Goal: Transaction & Acquisition: Purchase product/service

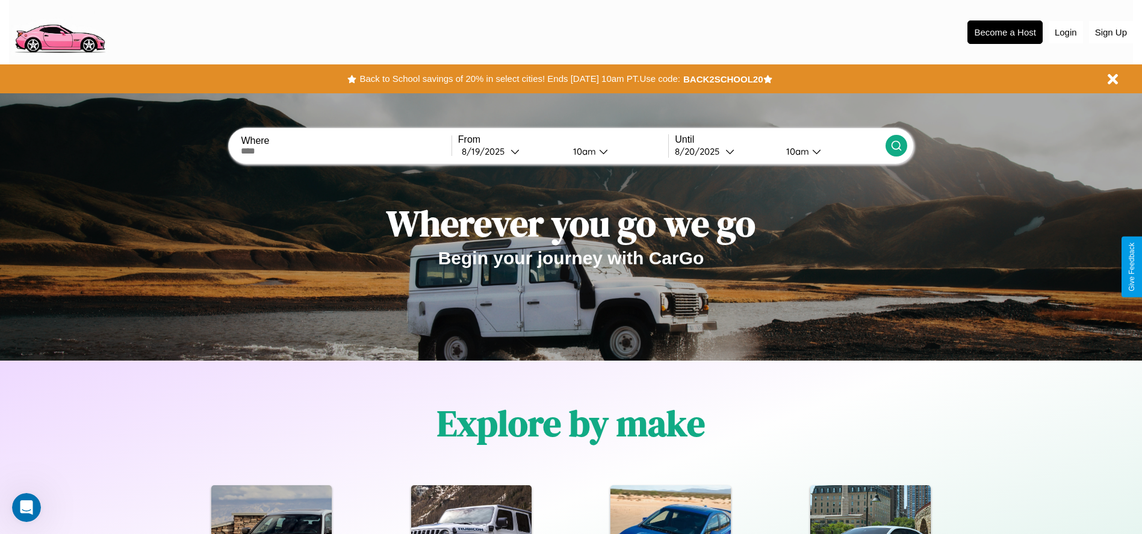
click at [346, 151] on input "text" at bounding box center [346, 151] width 210 height 10
type input "**********"
click at [510, 151] on div "8 / 19 / 2025" at bounding box center [486, 151] width 49 height 11
select select "*"
select select "****"
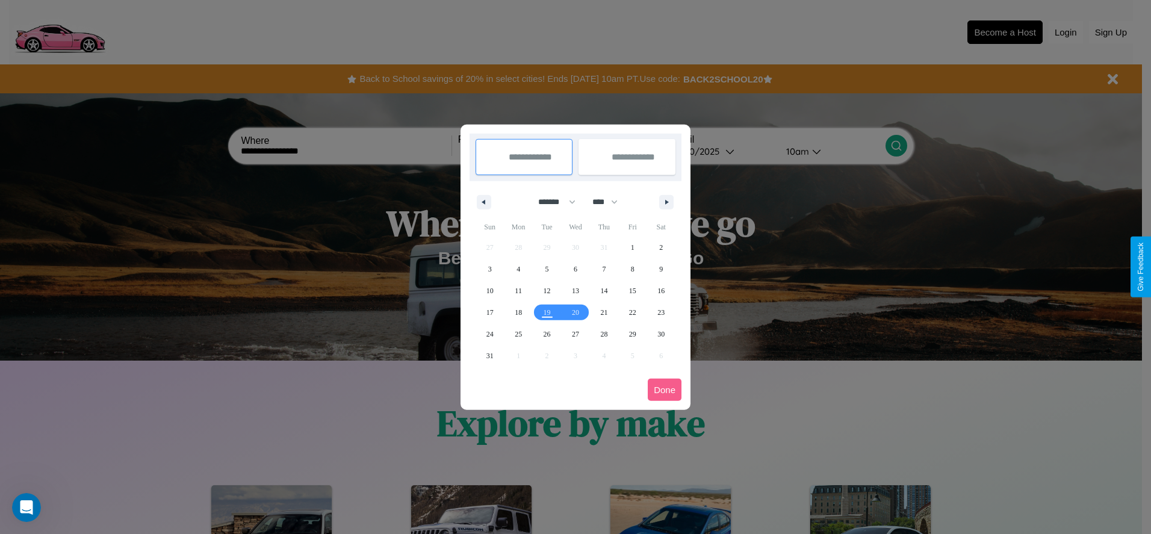
drag, startPoint x: 551, startPoint y: 202, endPoint x: 575, endPoint y: 241, distance: 46.5
click at [551, 202] on select "******* ******** ***** ***** *** **** **** ****** ********* ******* ******** **…" at bounding box center [554, 202] width 51 height 20
select select "*"
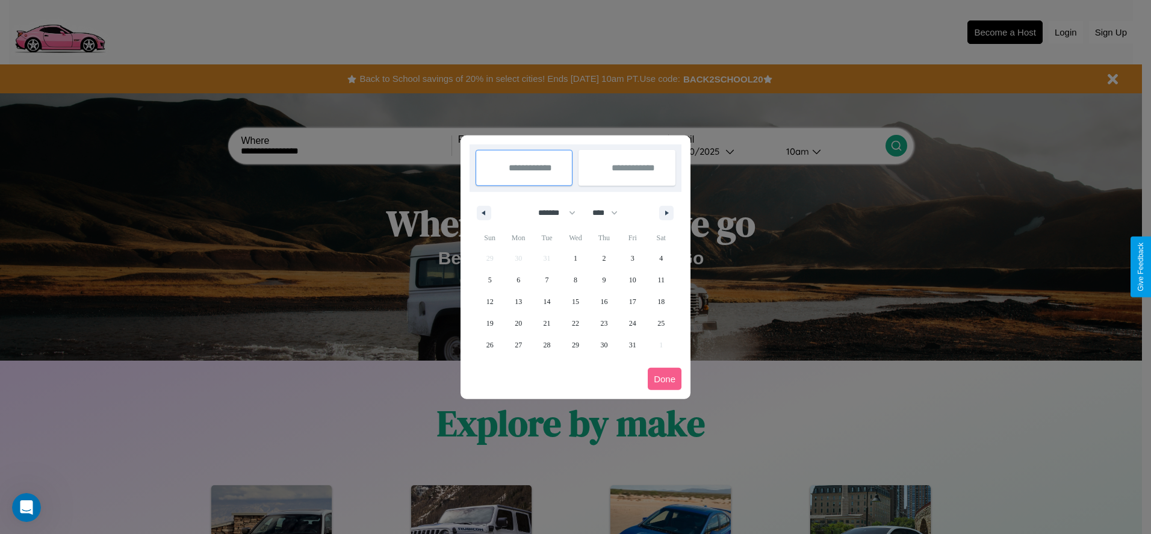
drag, startPoint x: 610, startPoint y: 212, endPoint x: 575, endPoint y: 241, distance: 45.3
click at [610, 212] on select "**** **** **** **** **** **** **** **** **** **** **** **** **** **** **** ****…" at bounding box center [604, 213] width 36 height 20
select select "****"
click at [489, 301] on span "11" at bounding box center [489, 302] width 7 height 22
type input "**********"
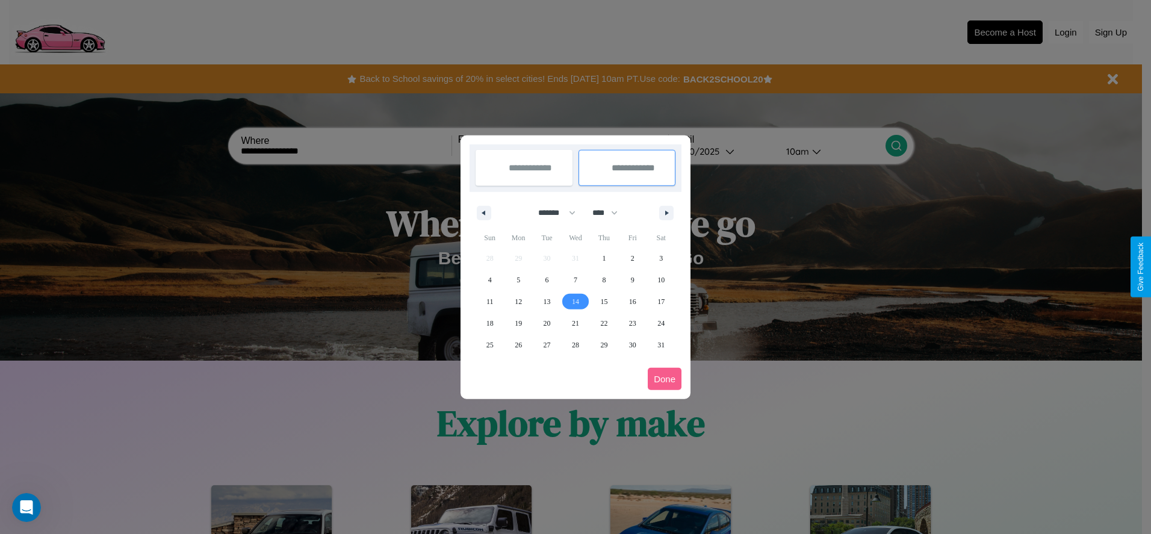
click at [575, 301] on span "14" at bounding box center [575, 302] width 7 height 22
type input "**********"
click at [665, 379] on button "Done" at bounding box center [665, 379] width 34 height 22
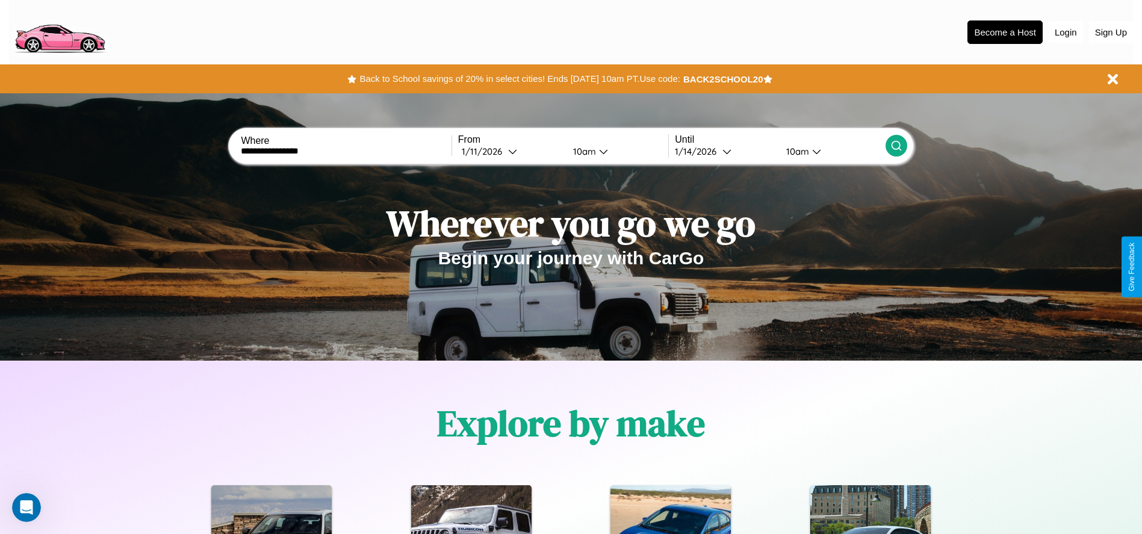
click at [896, 146] on icon at bounding box center [896, 146] width 12 height 12
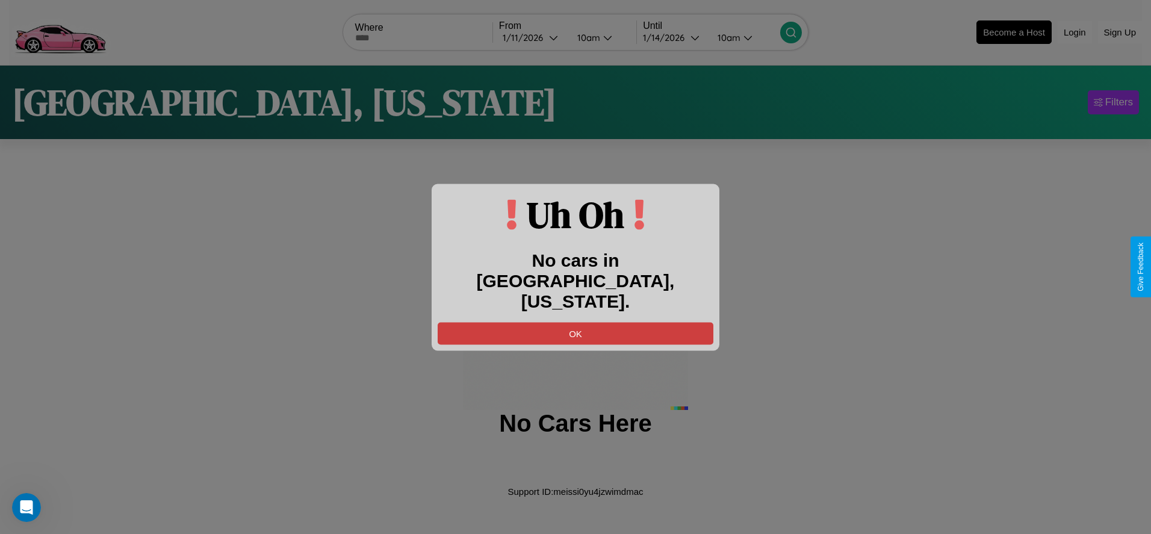
click at [575, 322] on button "OK" at bounding box center [576, 333] width 276 height 22
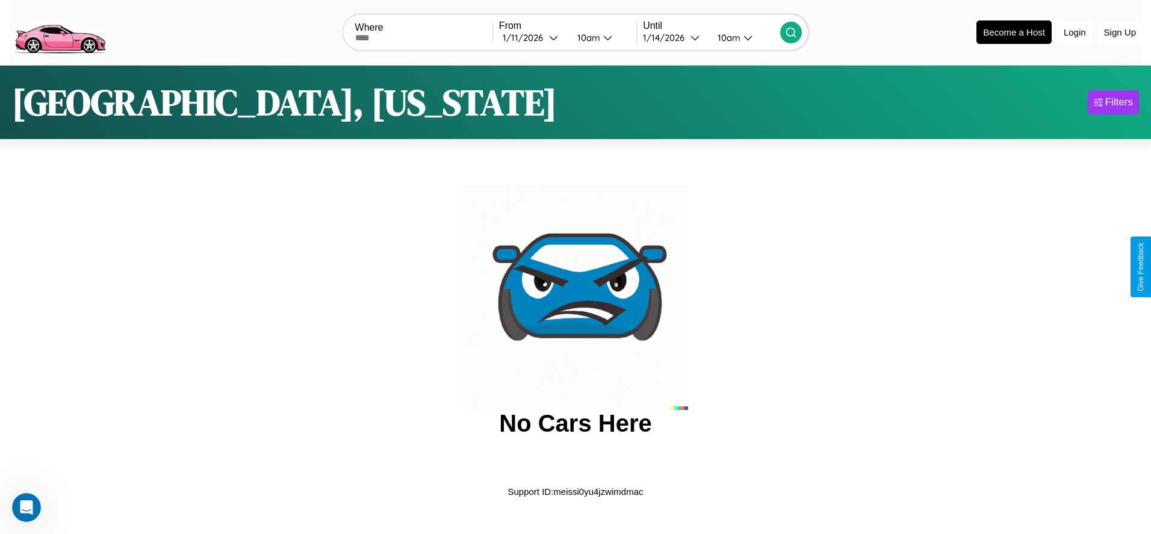
click at [60, 31] on img at bounding box center [60, 31] width 102 height 51
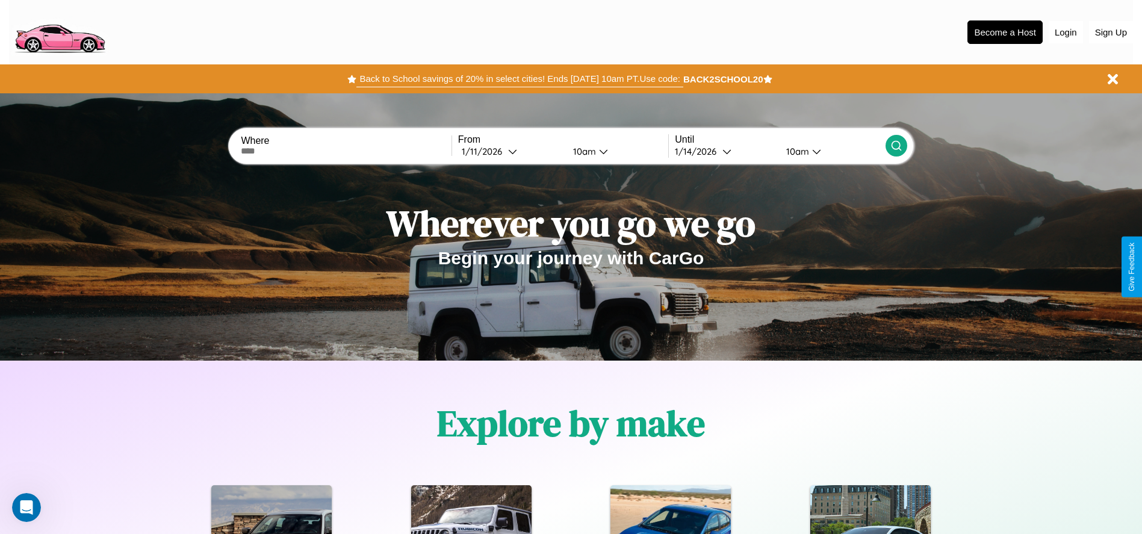
click at [519, 79] on button "Back to School savings of 20% in select cities! Ends 9/1 at 10am PT. Use code:" at bounding box center [519, 78] width 326 height 17
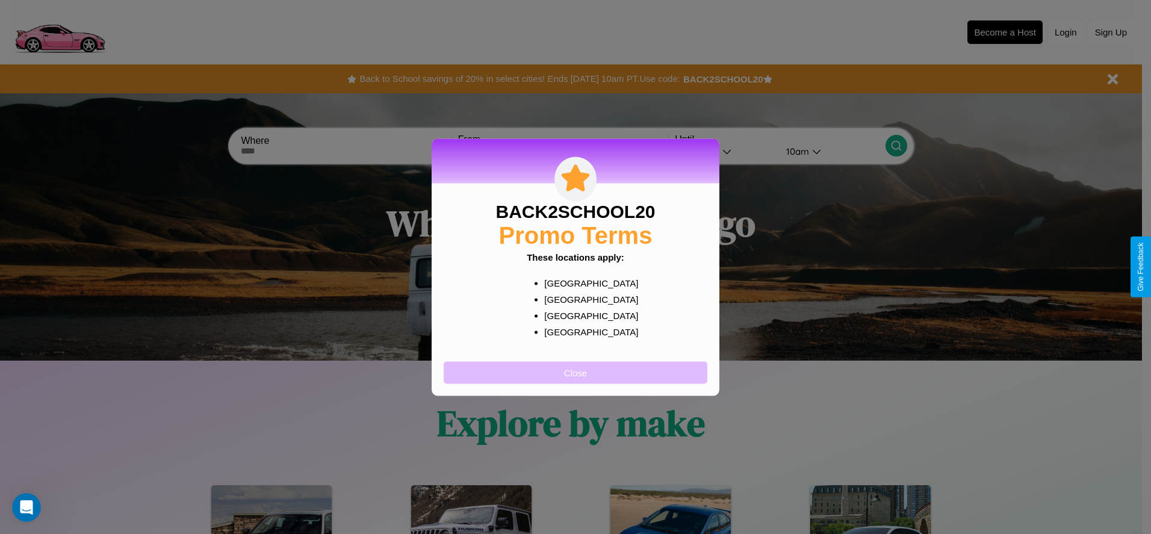
click at [575, 372] on button "Close" at bounding box center [576, 372] width 264 height 22
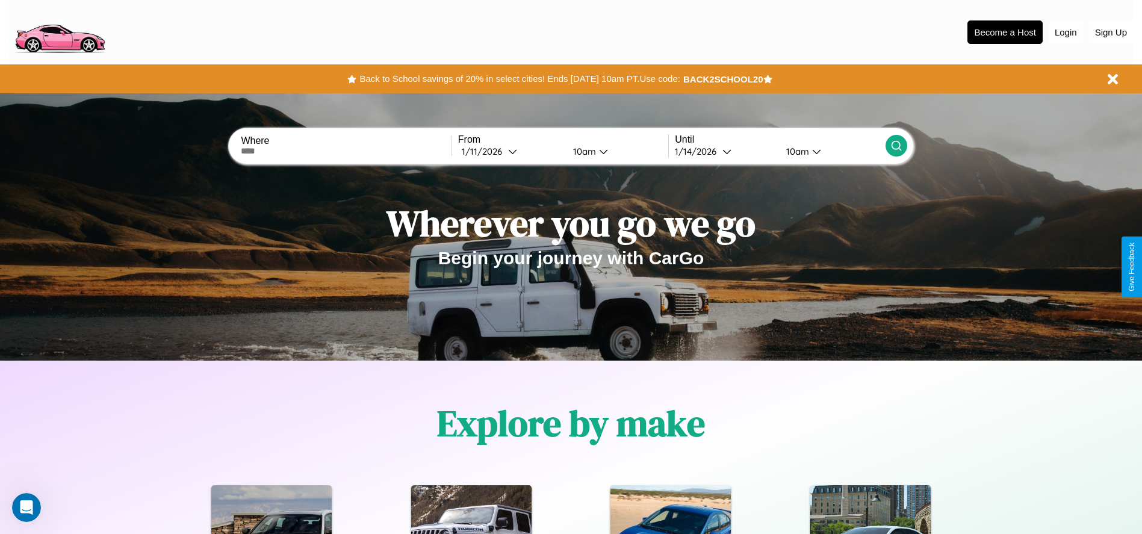
click at [346, 151] on input "text" at bounding box center [346, 151] width 210 height 10
type input "******"
click at [510, 151] on icon at bounding box center [512, 151] width 9 height 9
select select "*"
select select "****"
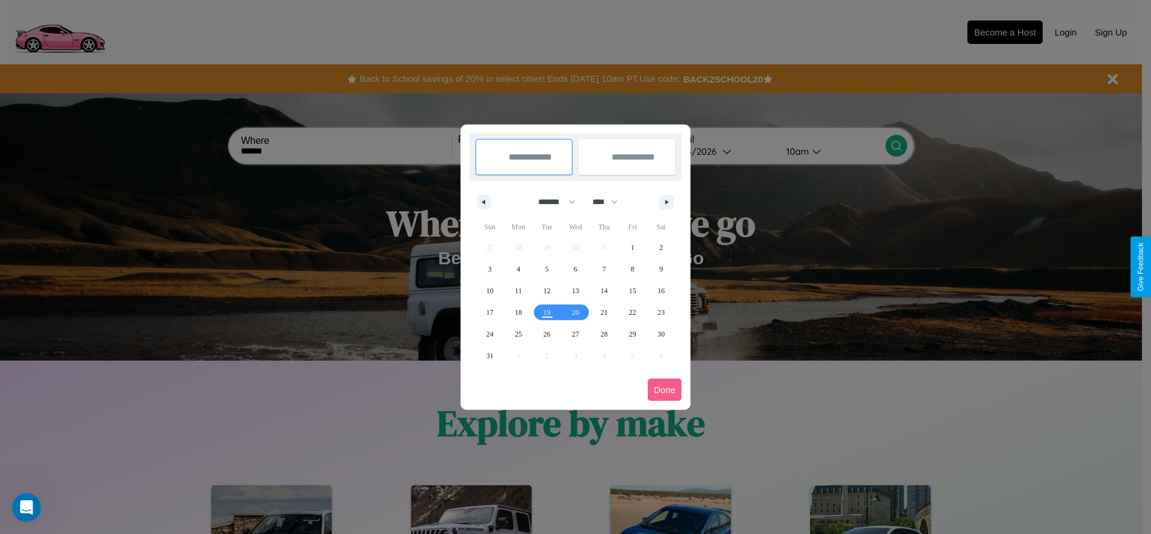
drag, startPoint x: 551, startPoint y: 202, endPoint x: 575, endPoint y: 241, distance: 46.5
click at [551, 202] on select "******* ******** ***** ***** *** **** **** ****** ********* ******* ******** **…" at bounding box center [554, 202] width 51 height 20
select select "*"
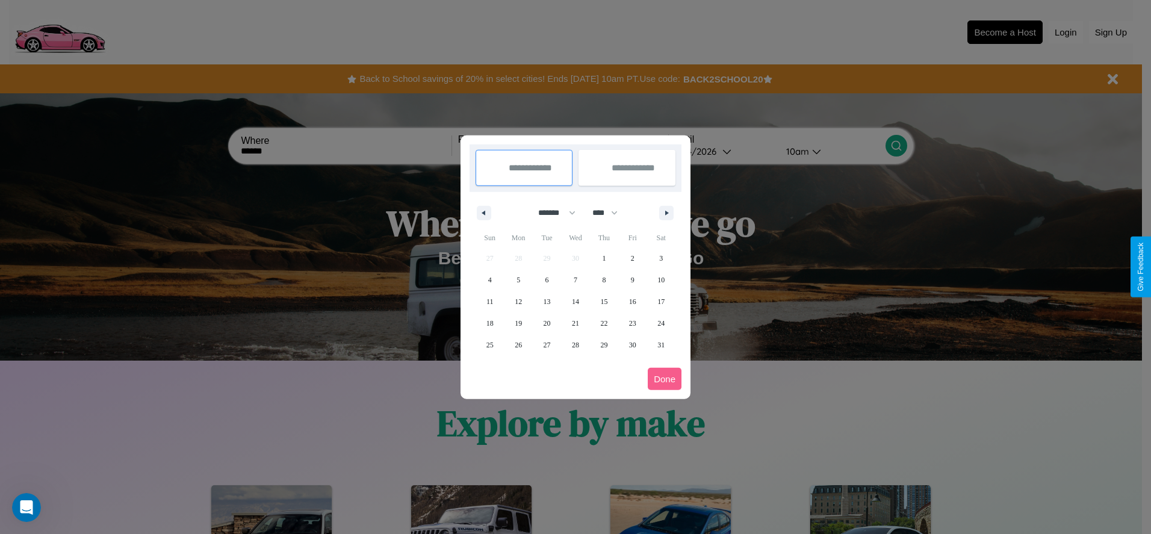
drag, startPoint x: 610, startPoint y: 212, endPoint x: 575, endPoint y: 241, distance: 45.3
click at [610, 212] on select "**** **** **** **** **** **** **** **** **** **** **** **** **** **** **** ****…" at bounding box center [604, 213] width 36 height 20
select select "****"
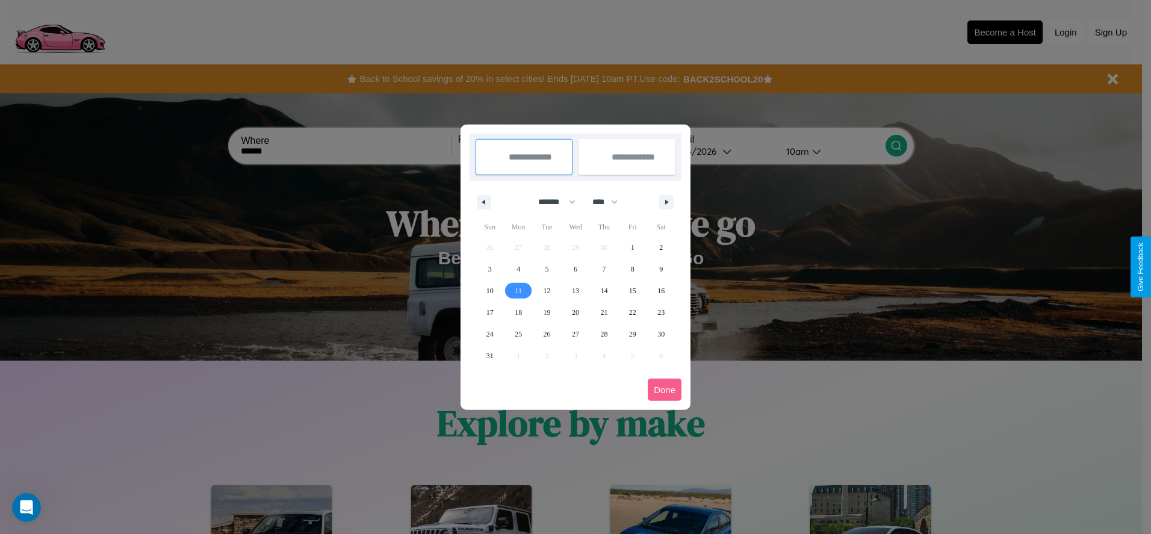
click at [518, 290] on span "11" at bounding box center [518, 291] width 7 height 22
type input "**********"
click at [575, 312] on span "20" at bounding box center [575, 313] width 7 height 22
type input "**********"
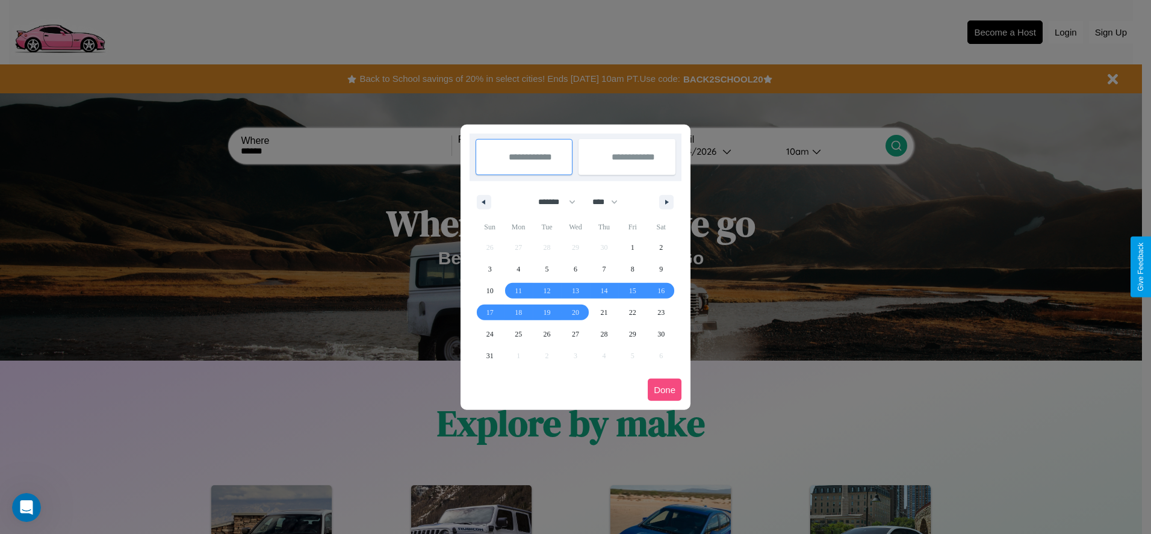
click at [665, 389] on button "Done" at bounding box center [665, 390] width 34 height 22
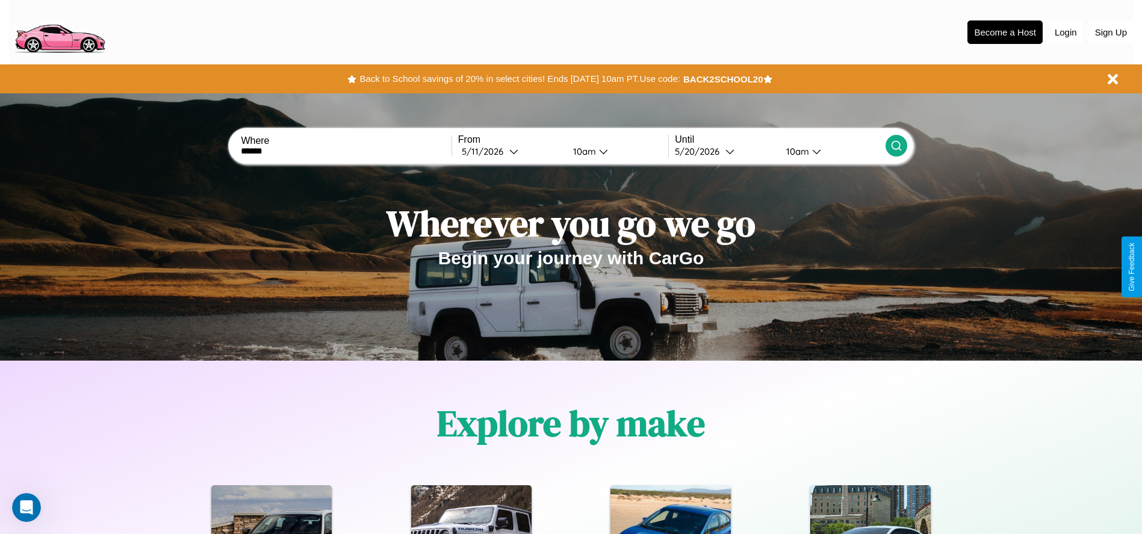
click at [796, 151] on div "10am" at bounding box center [796, 151] width 32 height 11
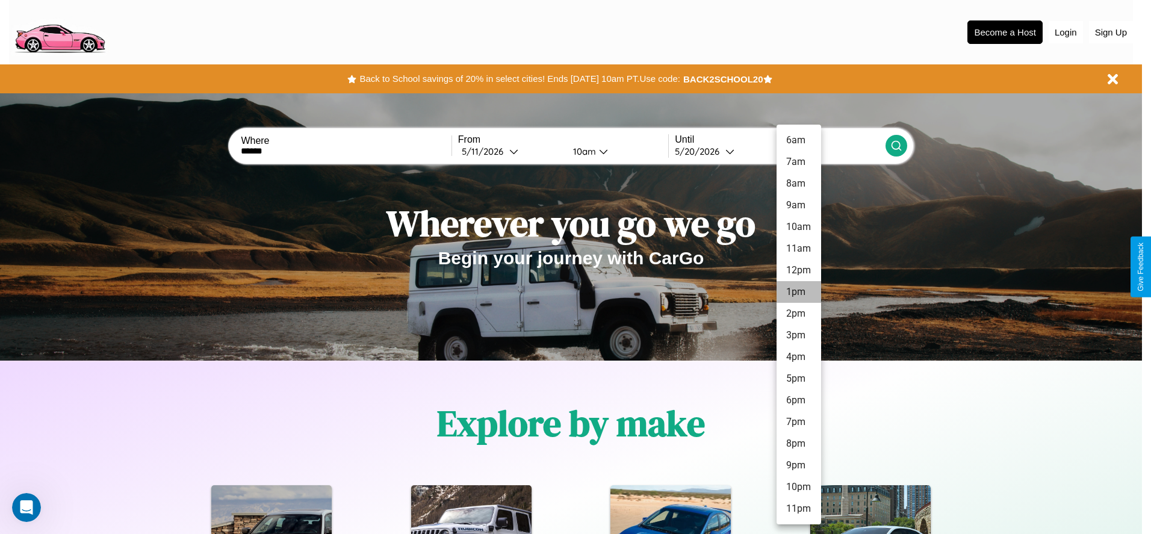
click at [798, 292] on li "1pm" at bounding box center [798, 292] width 45 height 22
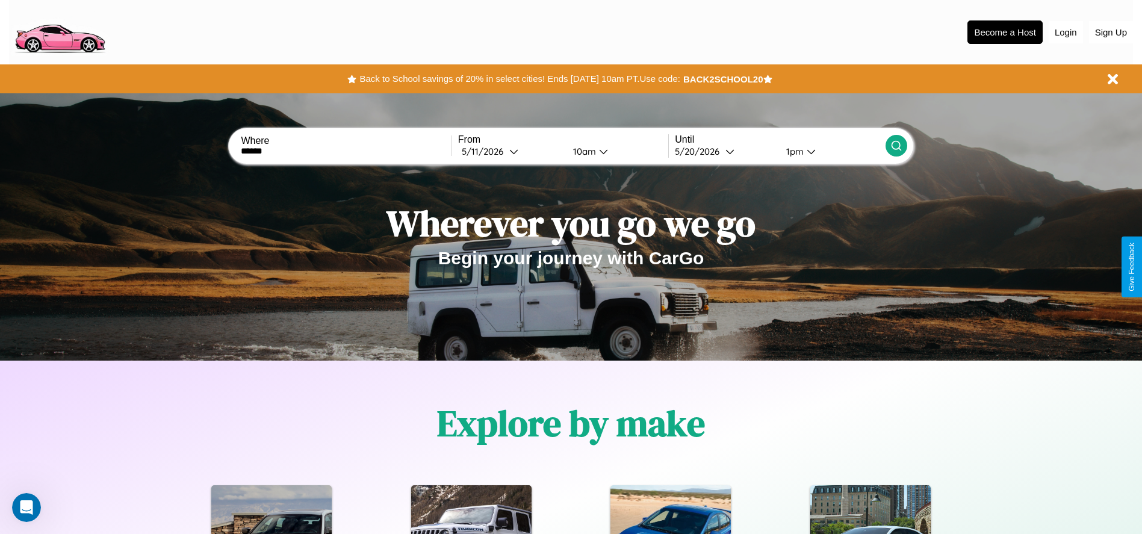
click at [896, 146] on icon at bounding box center [896, 146] width 12 height 12
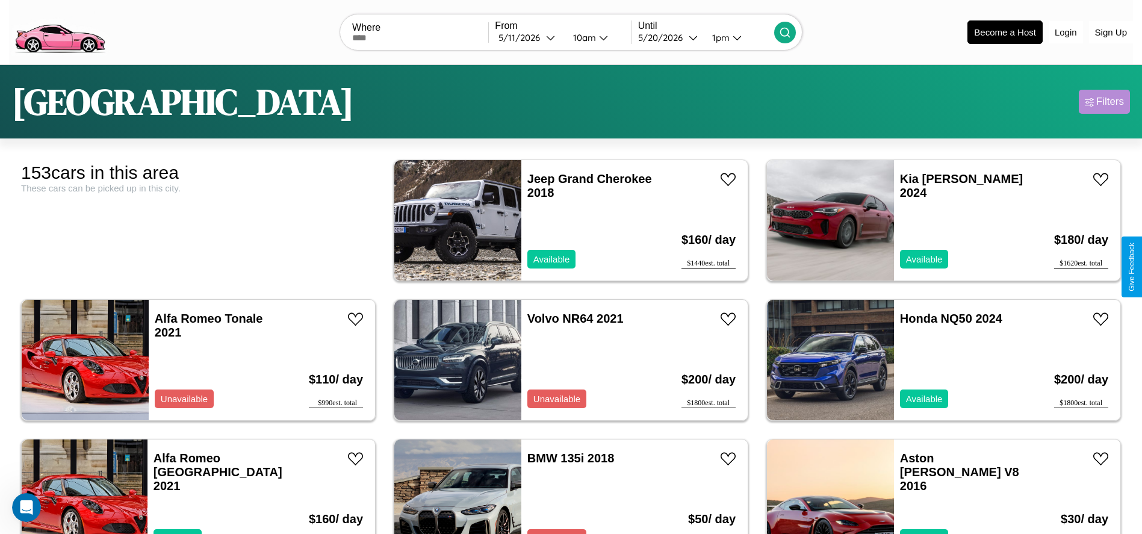
click at [1104, 102] on div "Filters" at bounding box center [1110, 102] width 28 height 12
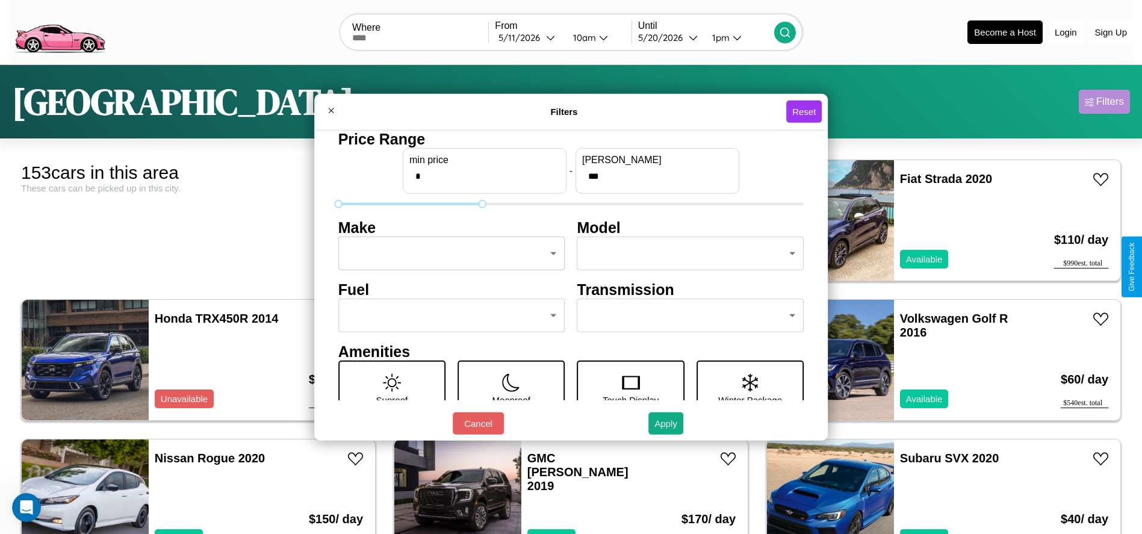
type input "***"
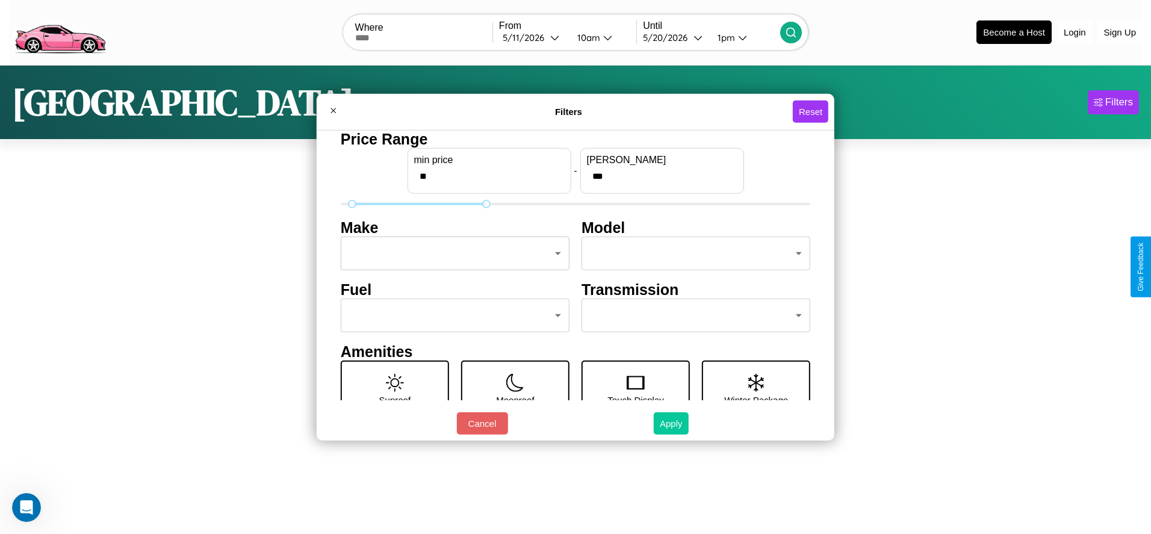
type input "**"
click at [671, 423] on button "Apply" at bounding box center [671, 423] width 35 height 22
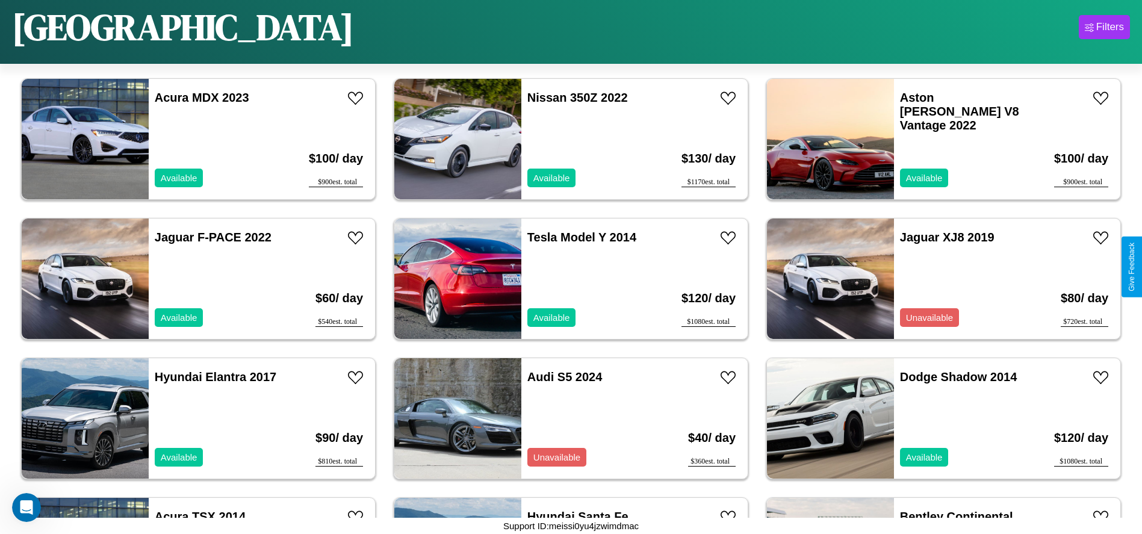
scroll to position [4324, 0]
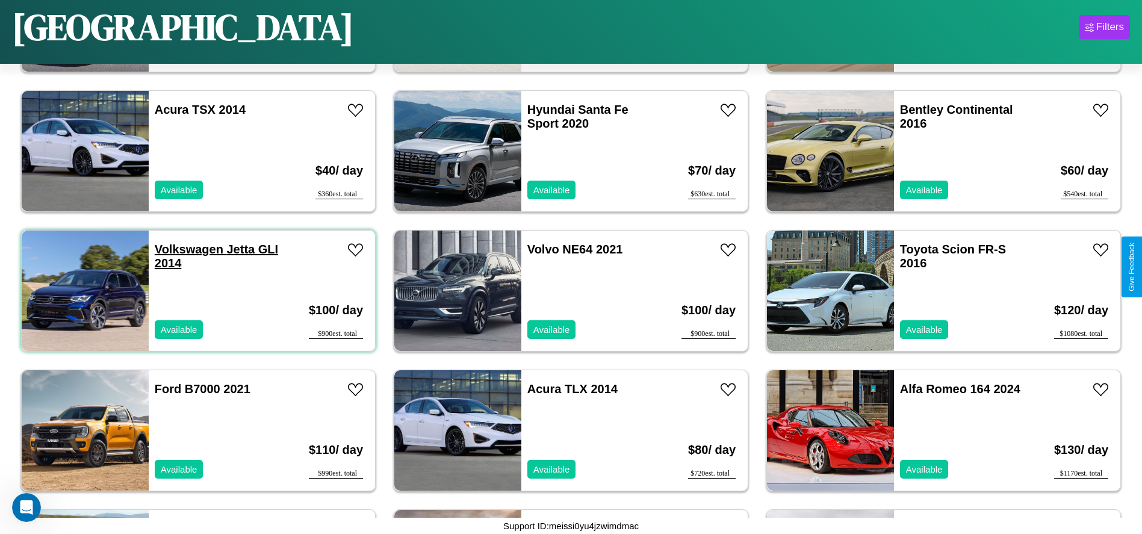
click at [187, 249] on link "Volkswagen Jetta GLI 2014" at bounding box center [216, 256] width 123 height 27
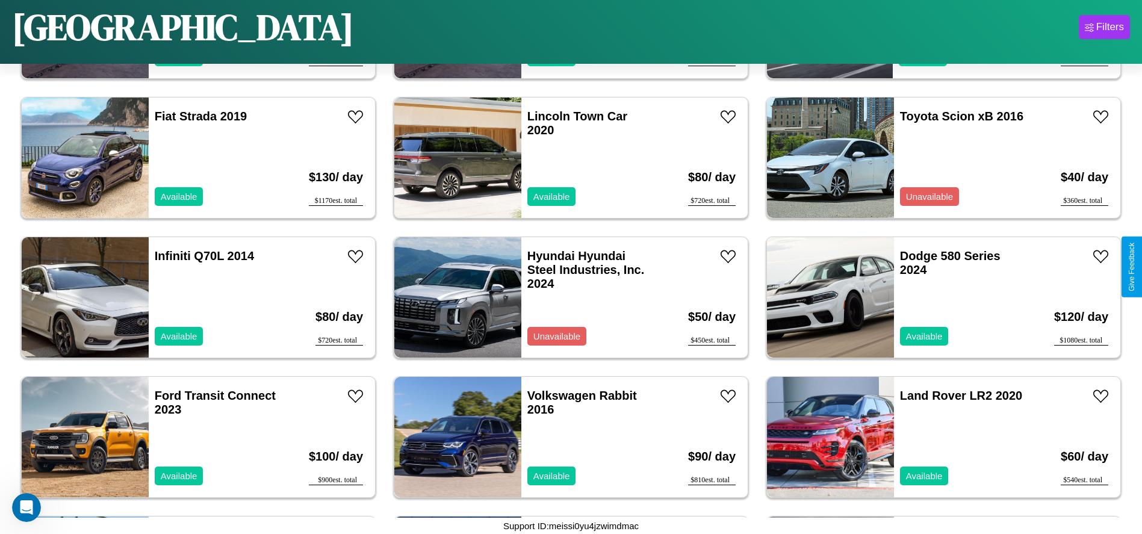
scroll to position [0, 0]
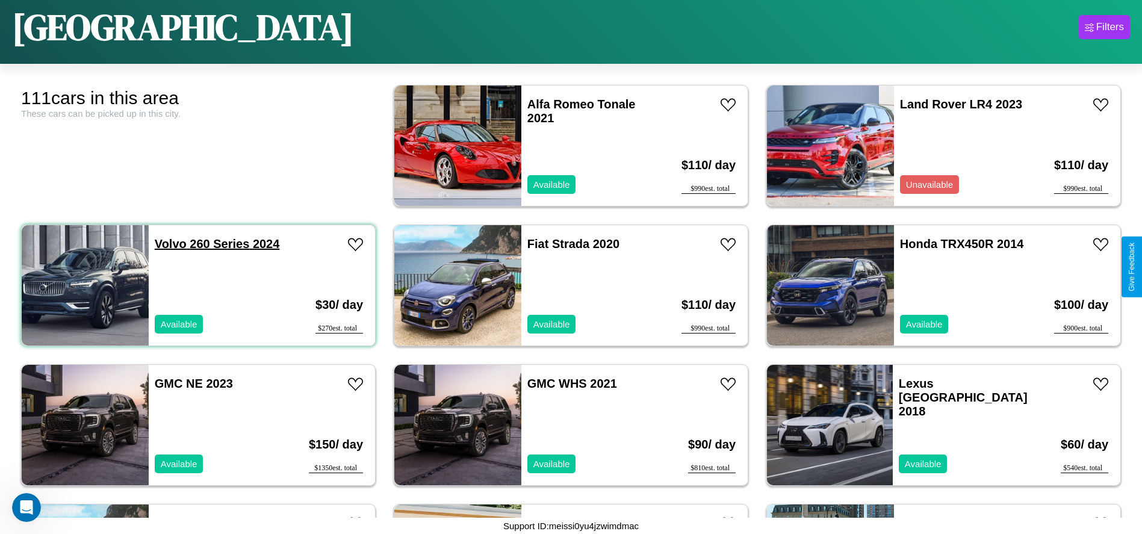
click at [169, 244] on link "Volvo 260 Series 2024" at bounding box center [217, 243] width 125 height 13
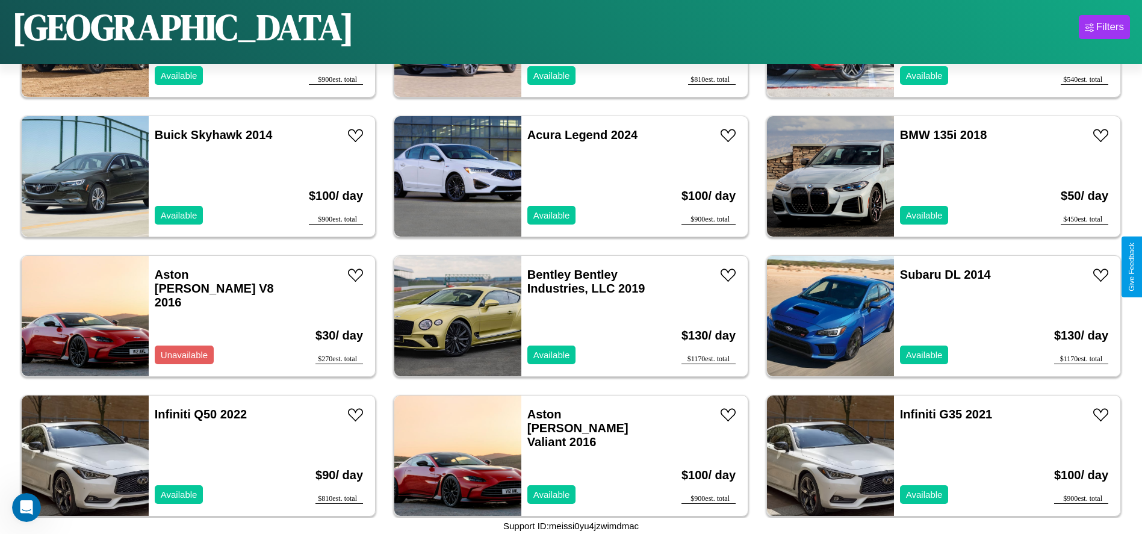
scroll to position [4044, 0]
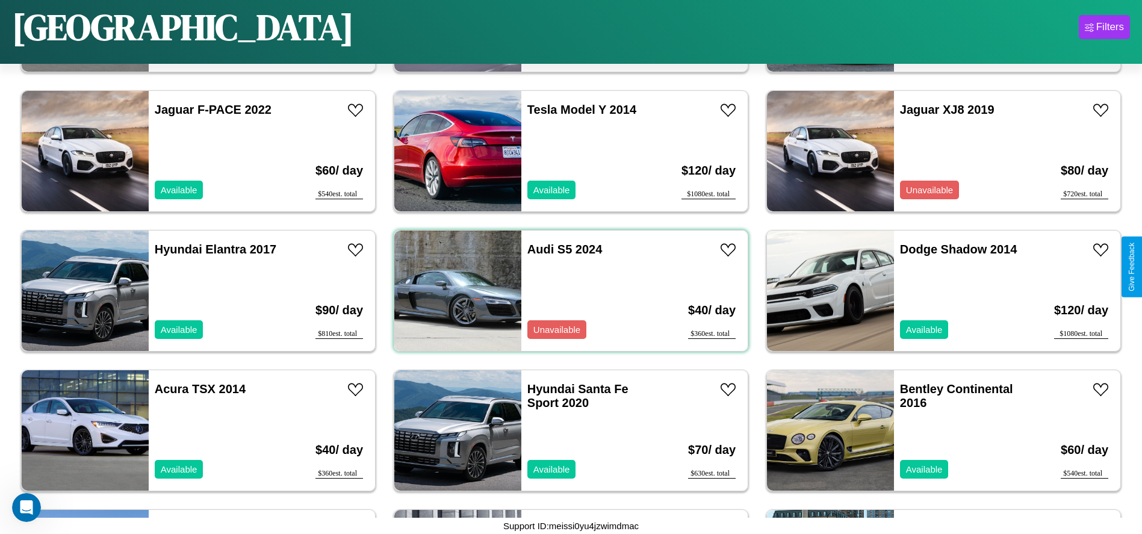
click at [566, 291] on div "Audi S5 2024 Unavailable" at bounding box center [590, 291] width 139 height 120
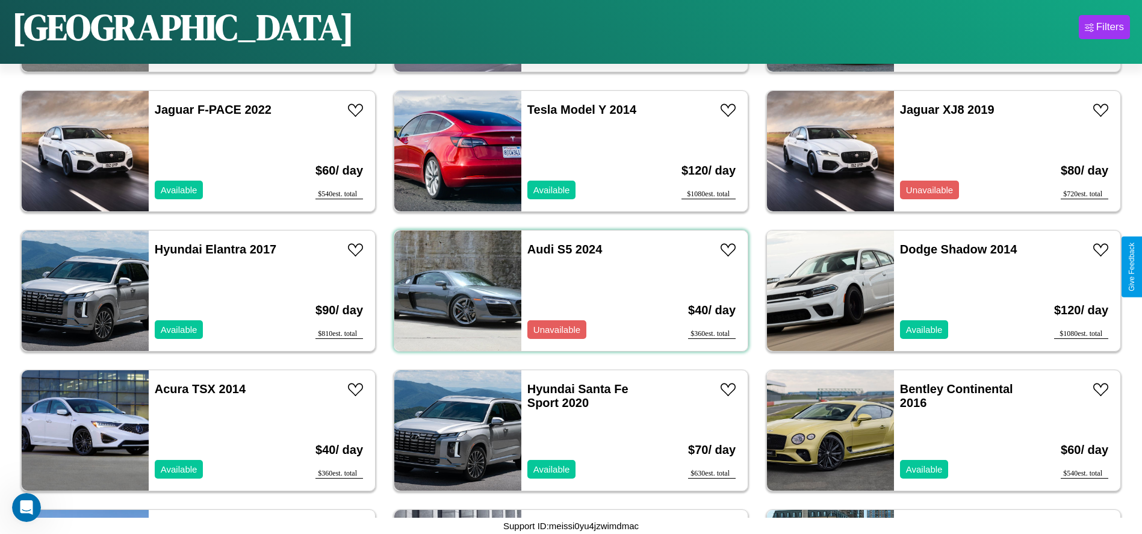
click at [566, 291] on div "Audi S5 2024 Unavailable" at bounding box center [590, 291] width 139 height 120
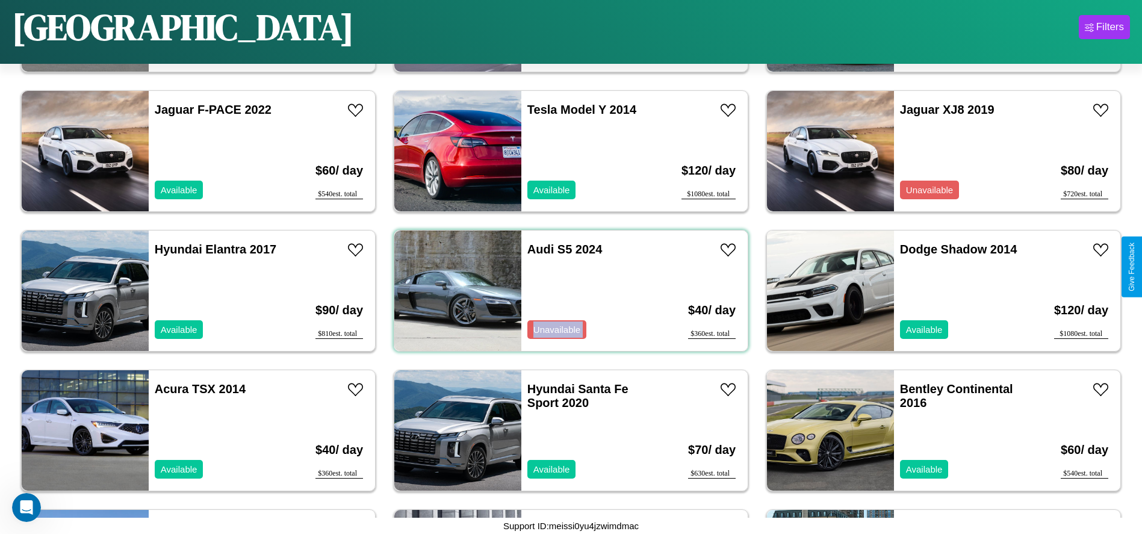
click at [566, 291] on div "Audi S5 2024 Unavailable" at bounding box center [590, 291] width 139 height 120
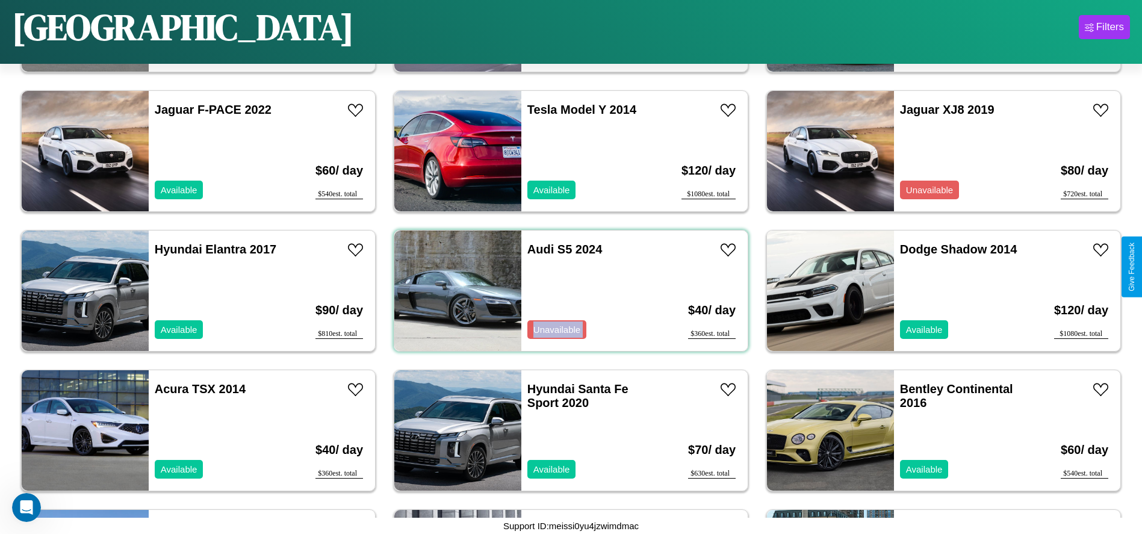
click at [566, 291] on div "Audi S5 2024 Unavailable" at bounding box center [590, 291] width 139 height 120
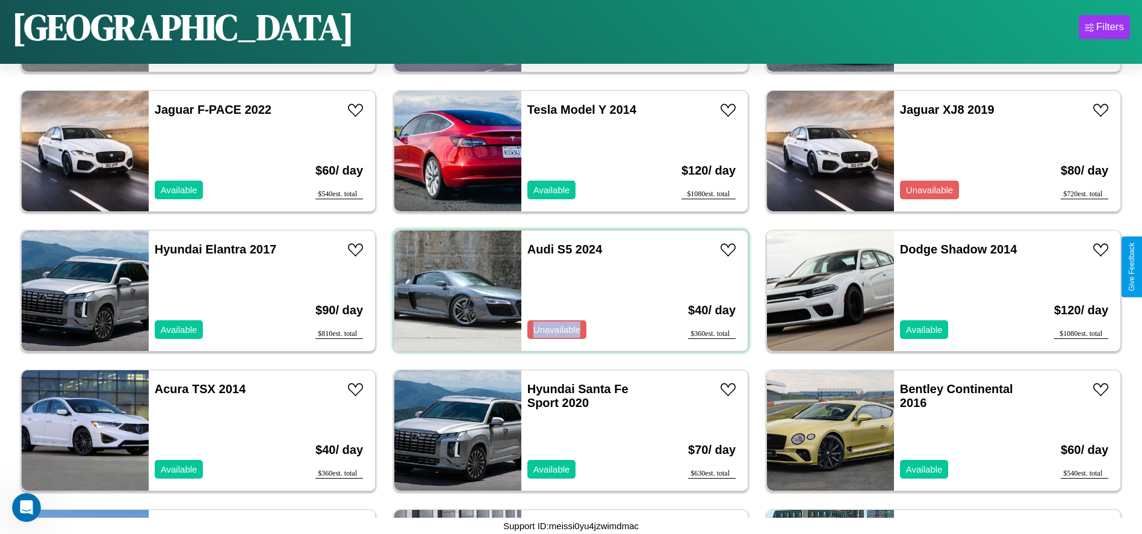
click at [566, 291] on div "Audi S5 2024 Unavailable" at bounding box center [590, 291] width 139 height 120
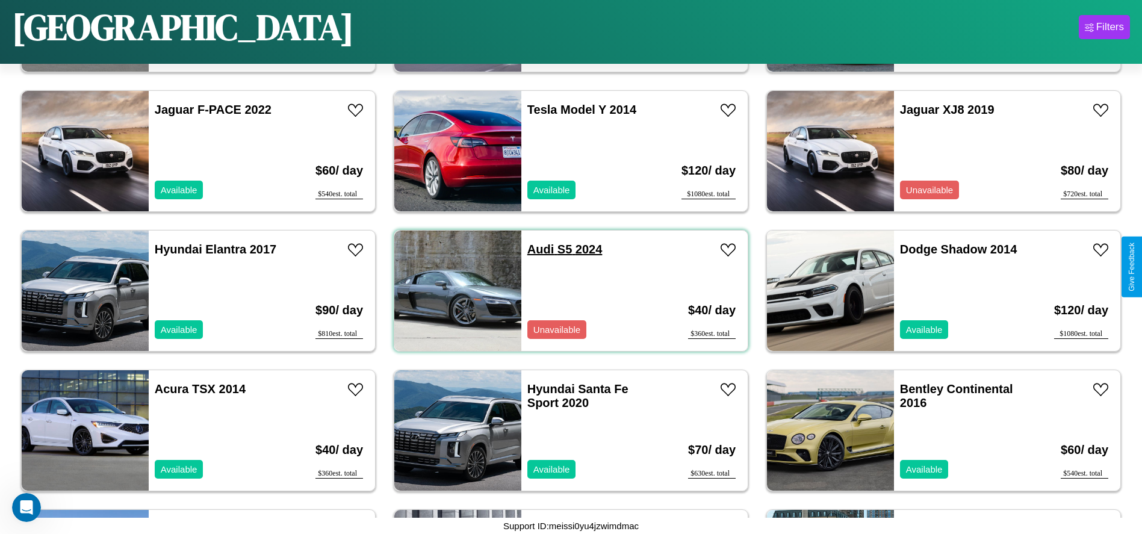
click at [536, 249] on link "Audi S5 2024" at bounding box center [564, 249] width 75 height 13
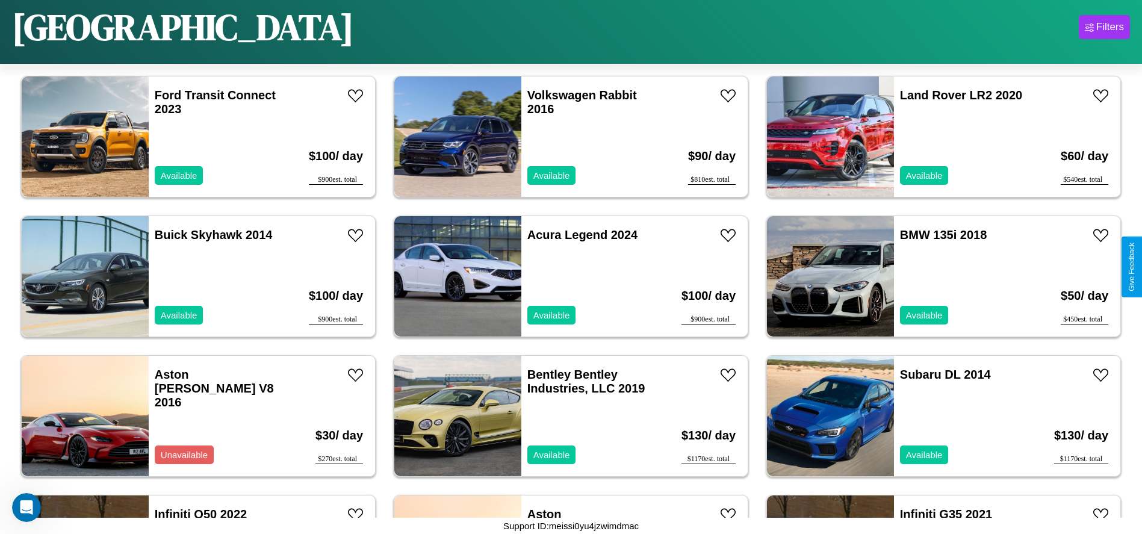
scroll to position [693, 0]
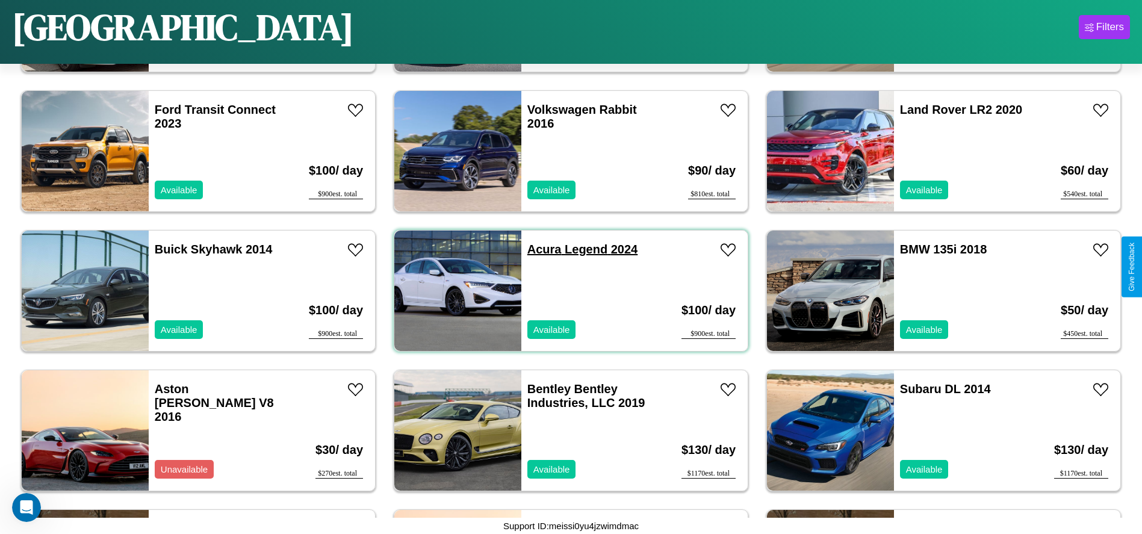
click at [540, 249] on link "Acura Legend 2024" at bounding box center [582, 249] width 110 height 13
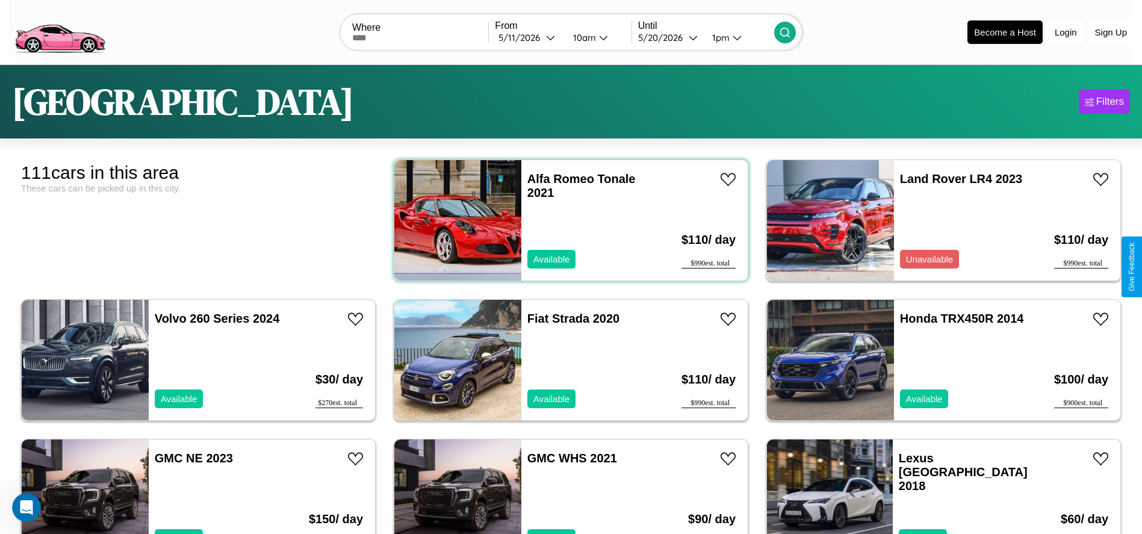
click at [566, 220] on div "Alfa Romeo Tonale 2021 Available" at bounding box center [590, 220] width 139 height 120
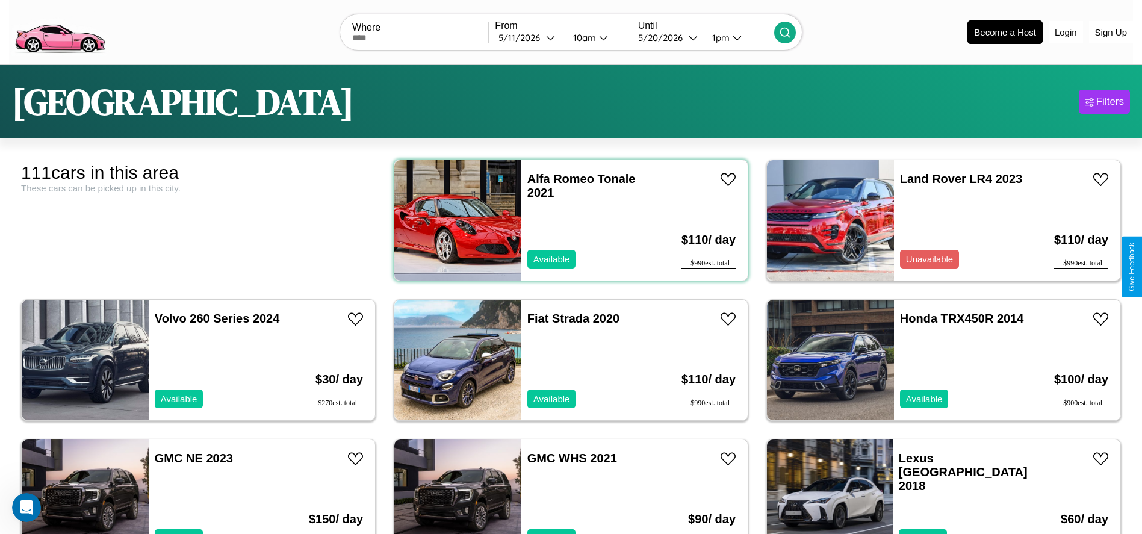
click at [566, 220] on div "Alfa Romeo Tonale 2021 Available" at bounding box center [590, 220] width 139 height 120
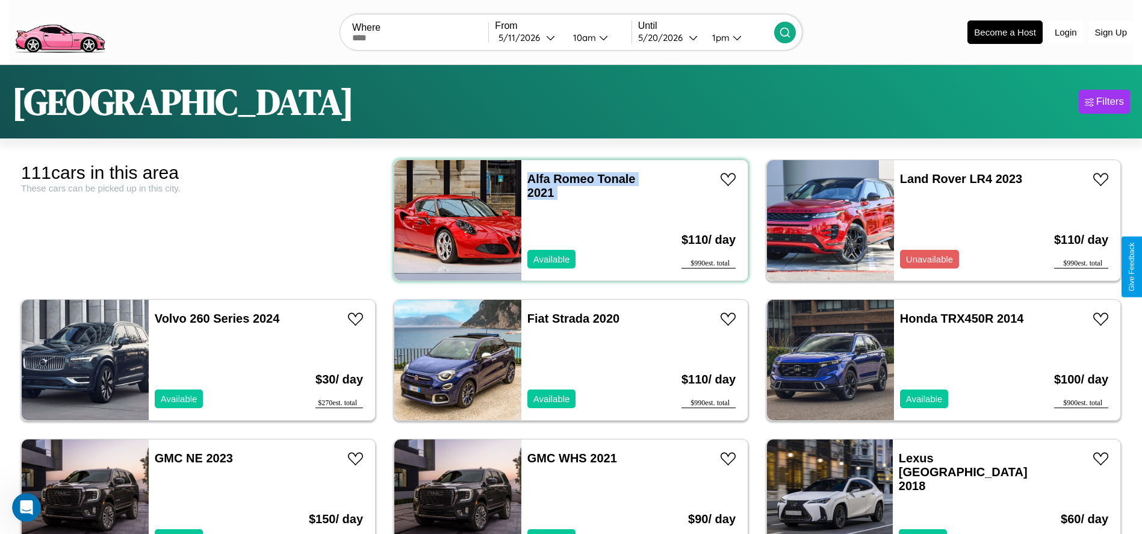
click at [566, 220] on div "Alfa Romeo Tonale 2021 Available" at bounding box center [590, 220] width 139 height 120
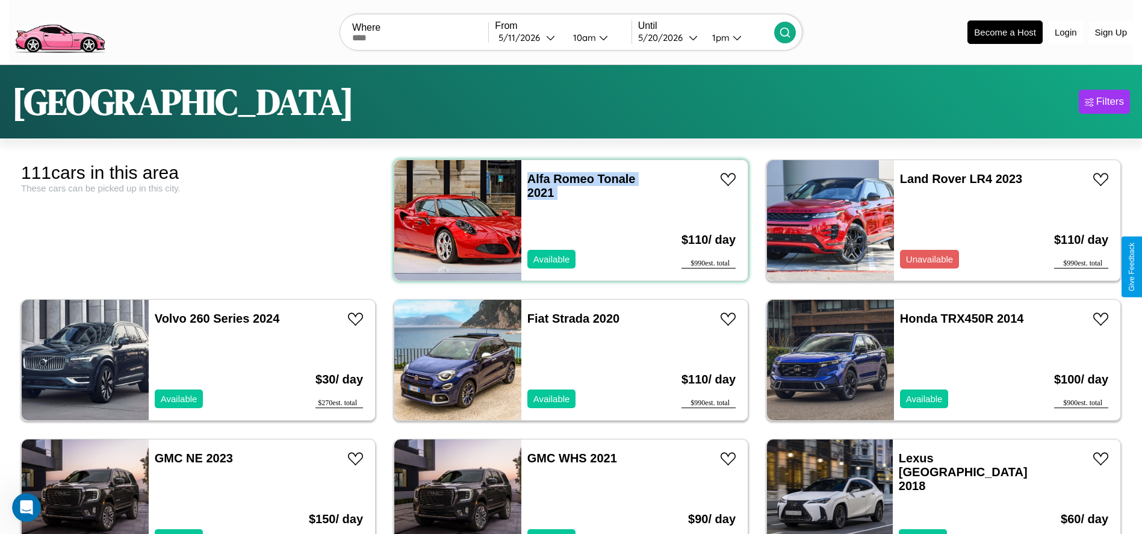
click at [566, 220] on div "Alfa Romeo Tonale 2021 Available" at bounding box center [590, 220] width 139 height 120
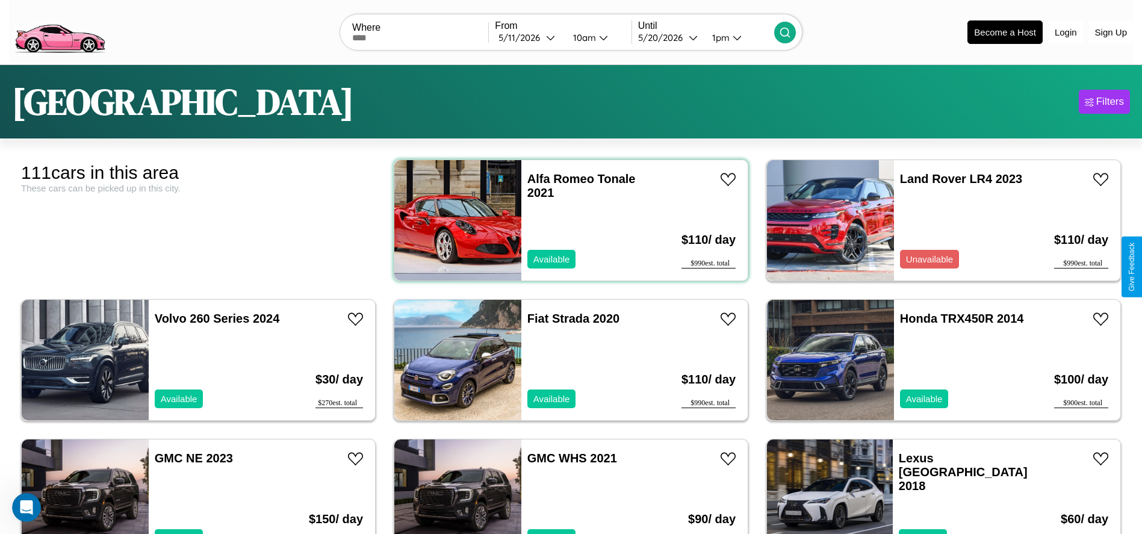
click at [566, 220] on div "Alfa Romeo Tonale 2021 Available" at bounding box center [590, 220] width 139 height 120
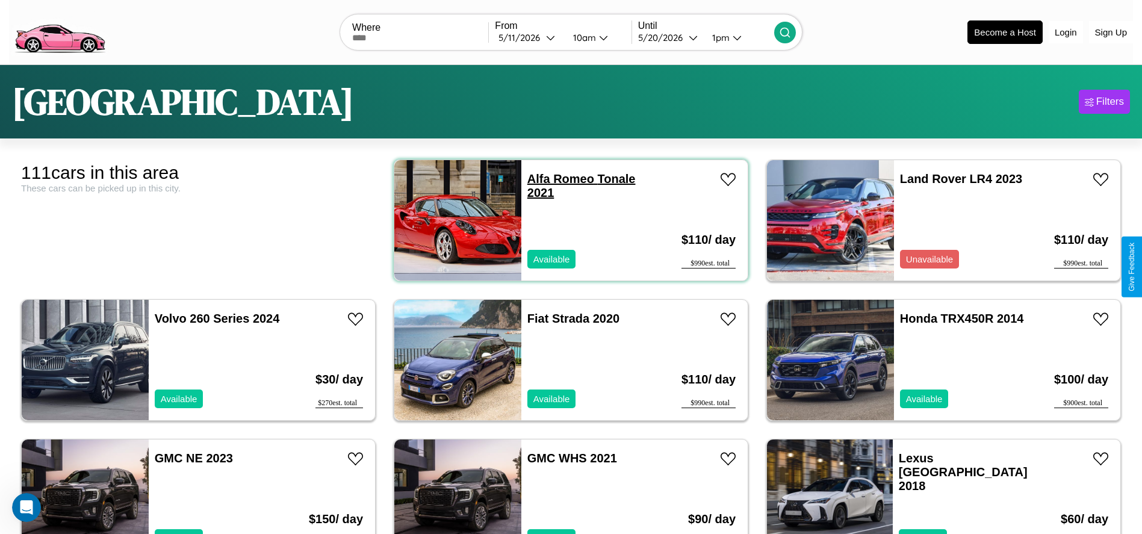
click at [556, 179] on link "Alfa Romeo Tonale 2021" at bounding box center [581, 185] width 108 height 27
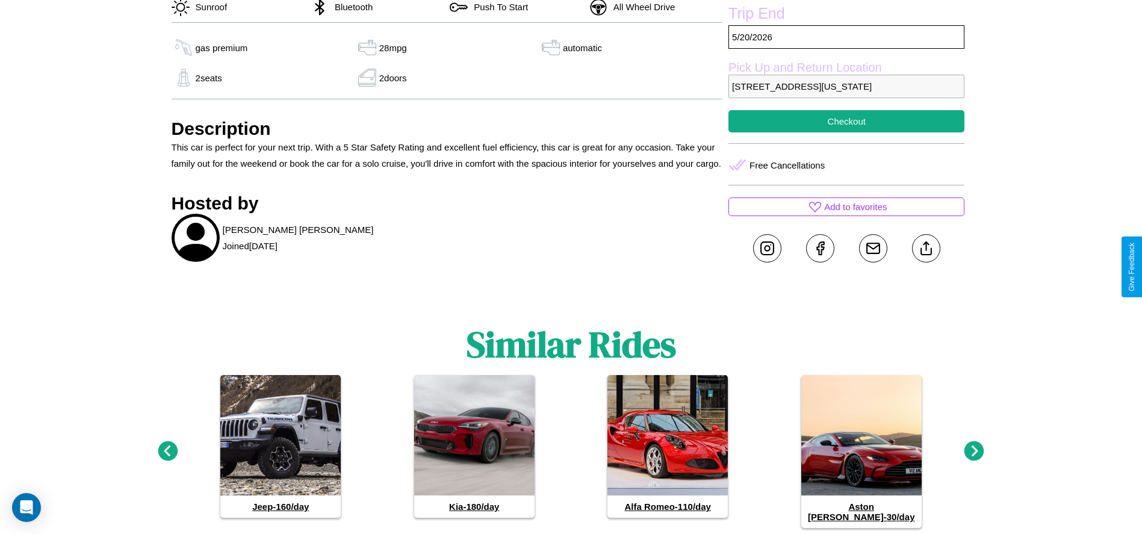
scroll to position [497, 0]
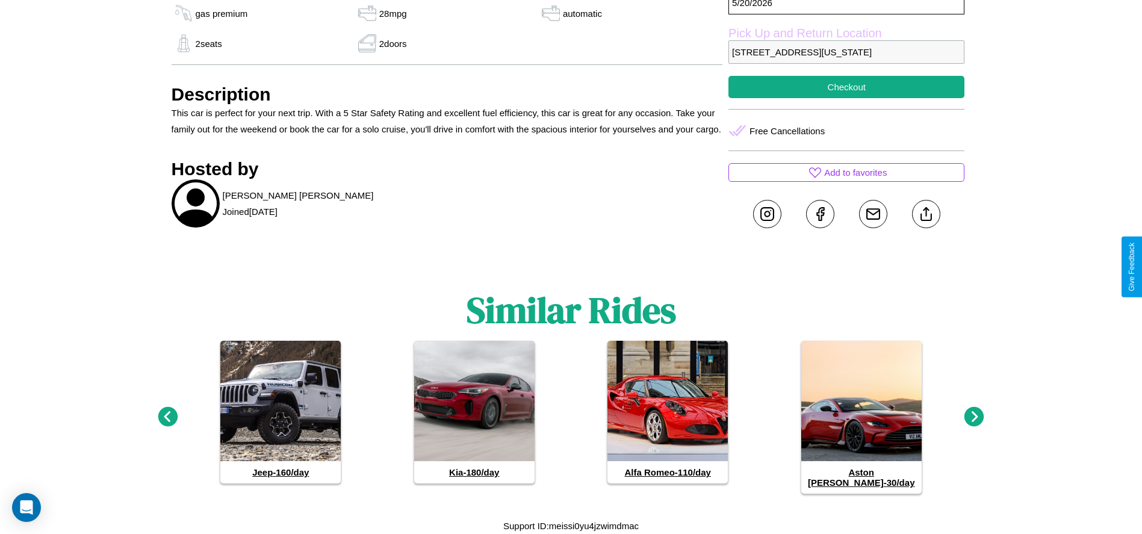
click at [167, 422] on icon at bounding box center [168, 417] width 20 height 20
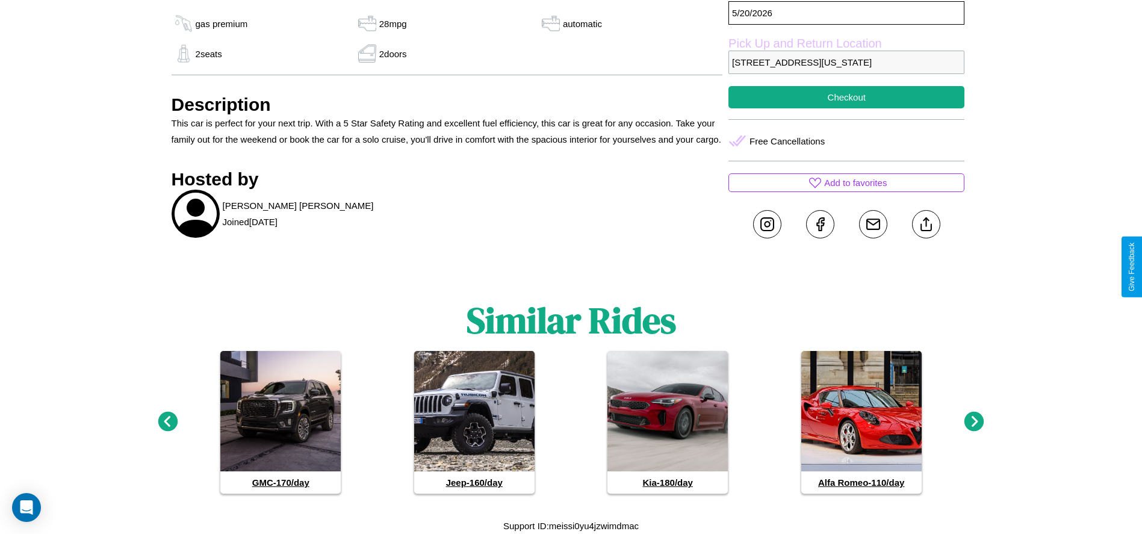
click at [167, 422] on icon at bounding box center [168, 422] width 20 height 20
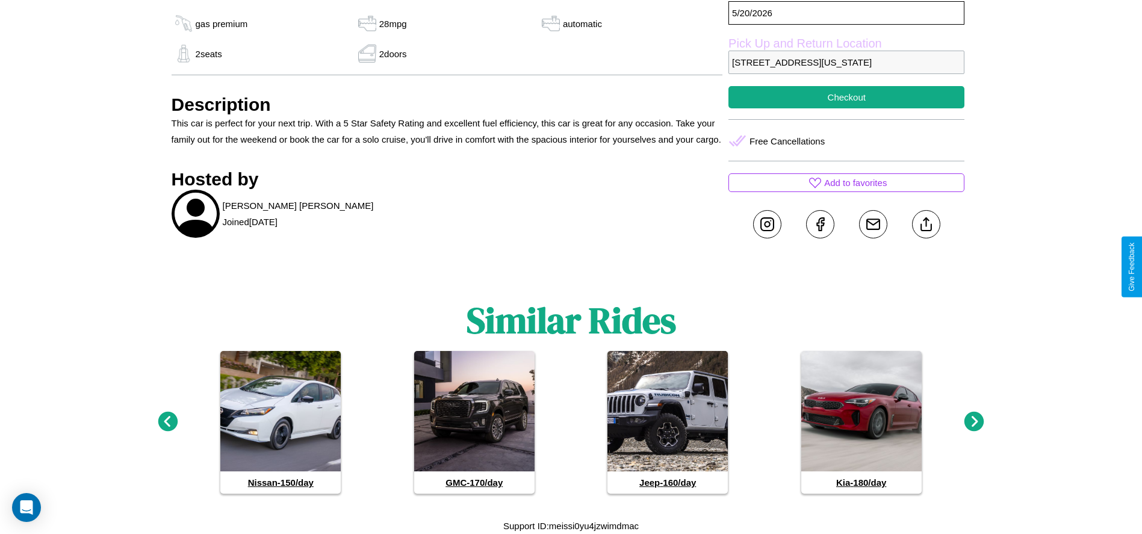
click at [974, 422] on icon at bounding box center [974, 422] width 20 height 20
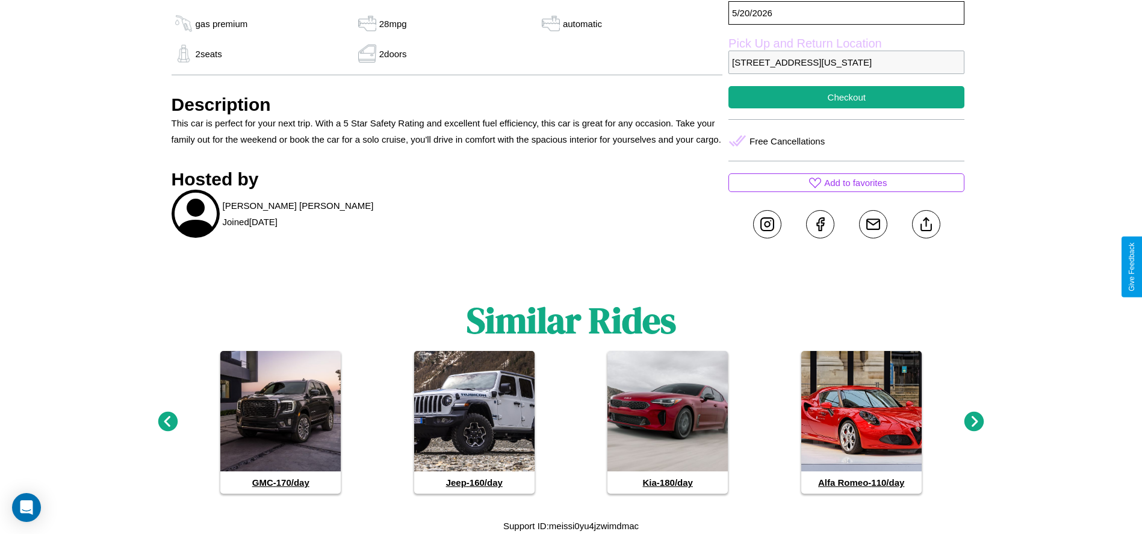
click at [167, 422] on icon at bounding box center [168, 422] width 20 height 20
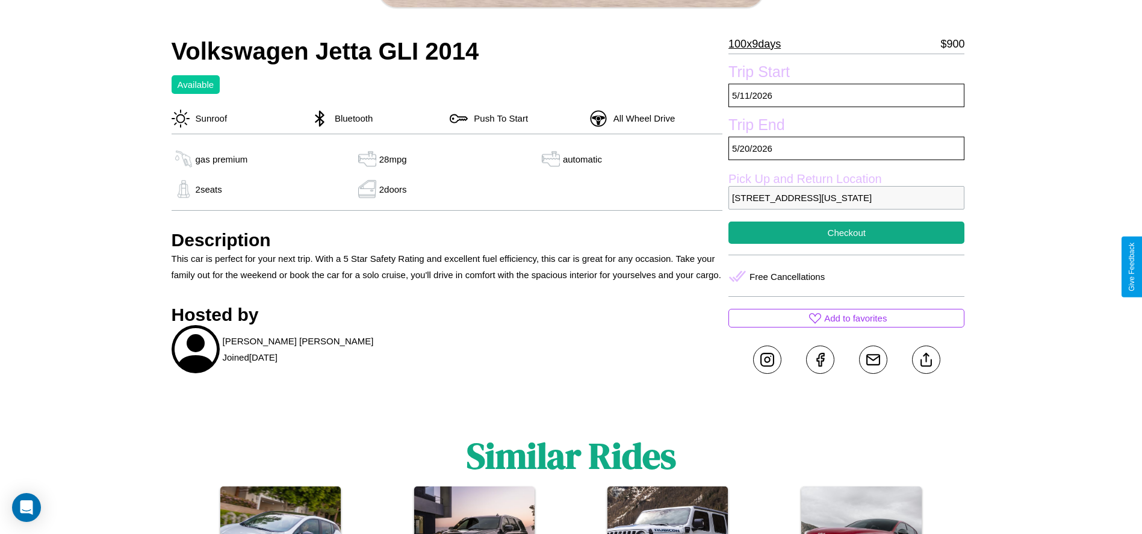
scroll to position [327, 0]
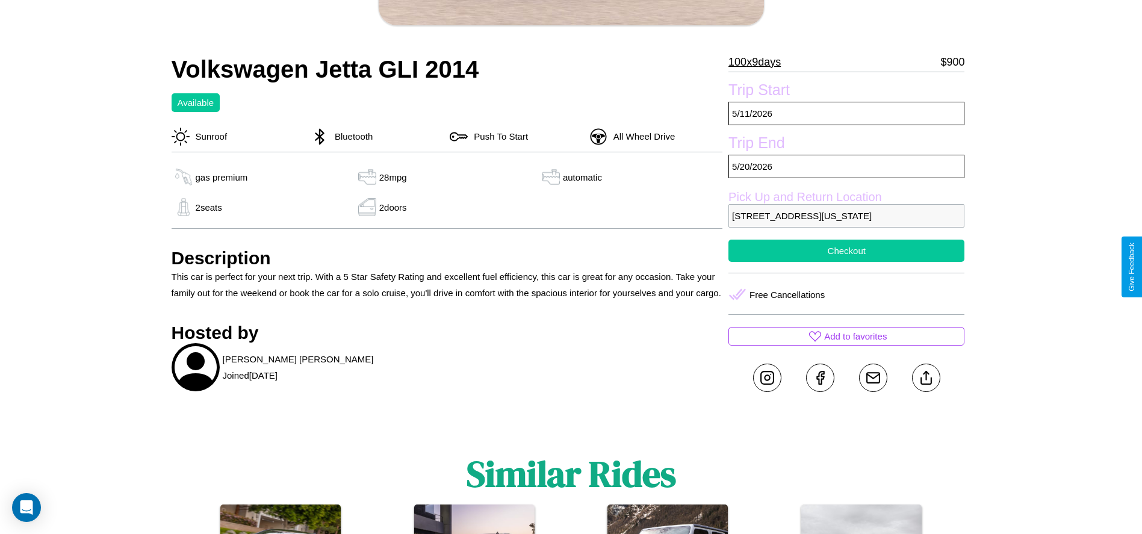
click at [846, 262] on button "Checkout" at bounding box center [846, 251] width 236 height 22
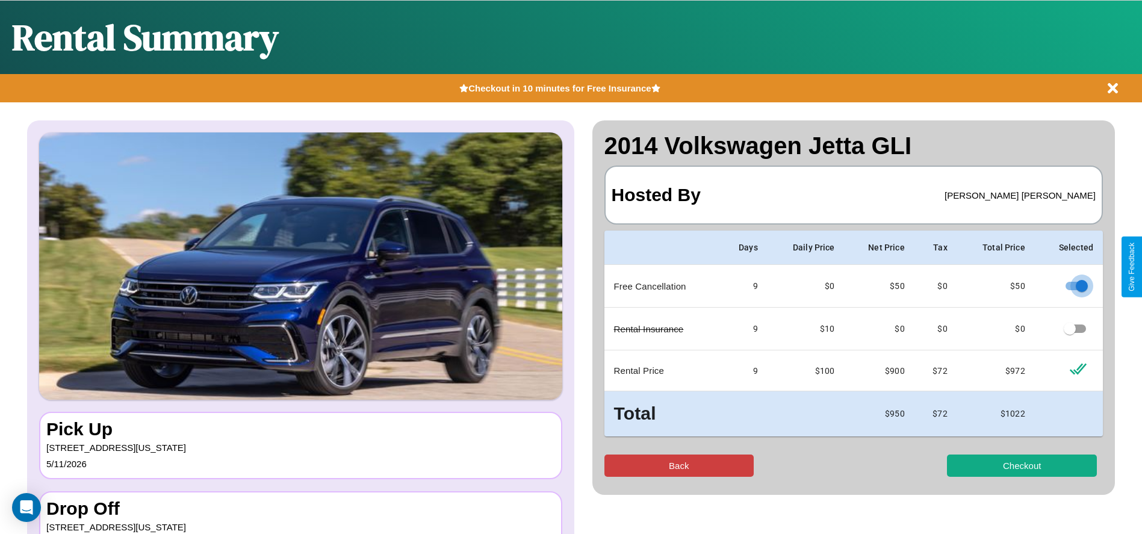
click at [678, 465] on button "Back" at bounding box center [679, 465] width 150 height 22
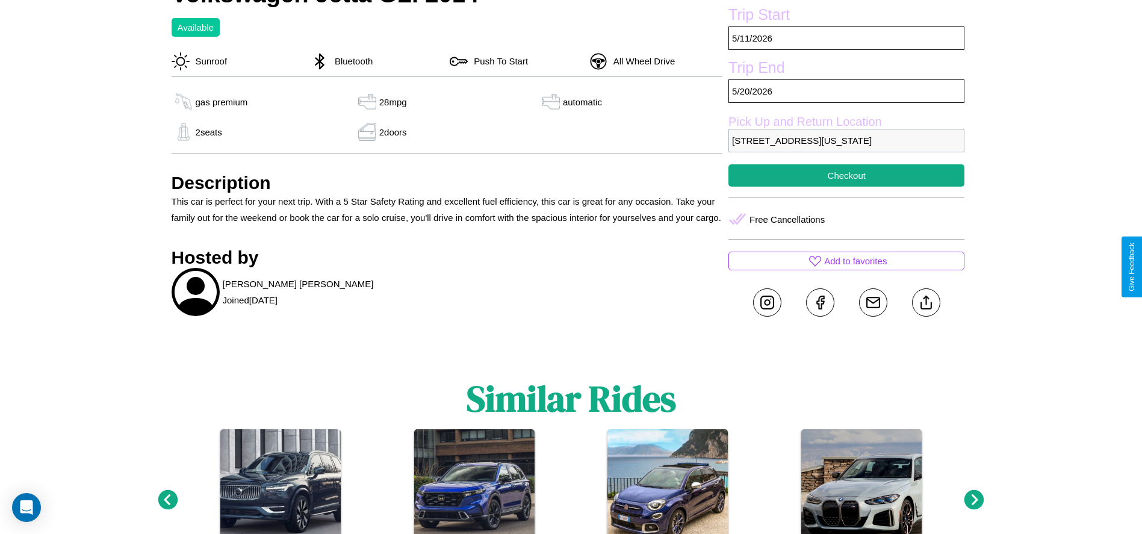
scroll to position [454, 0]
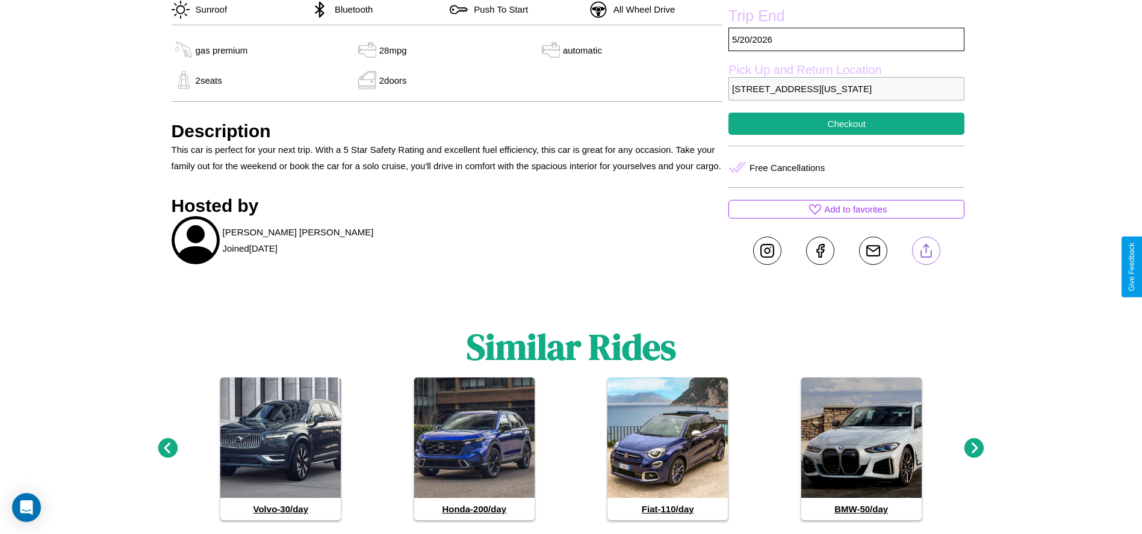
click at [926, 253] on line at bounding box center [926, 248] width 0 height 8
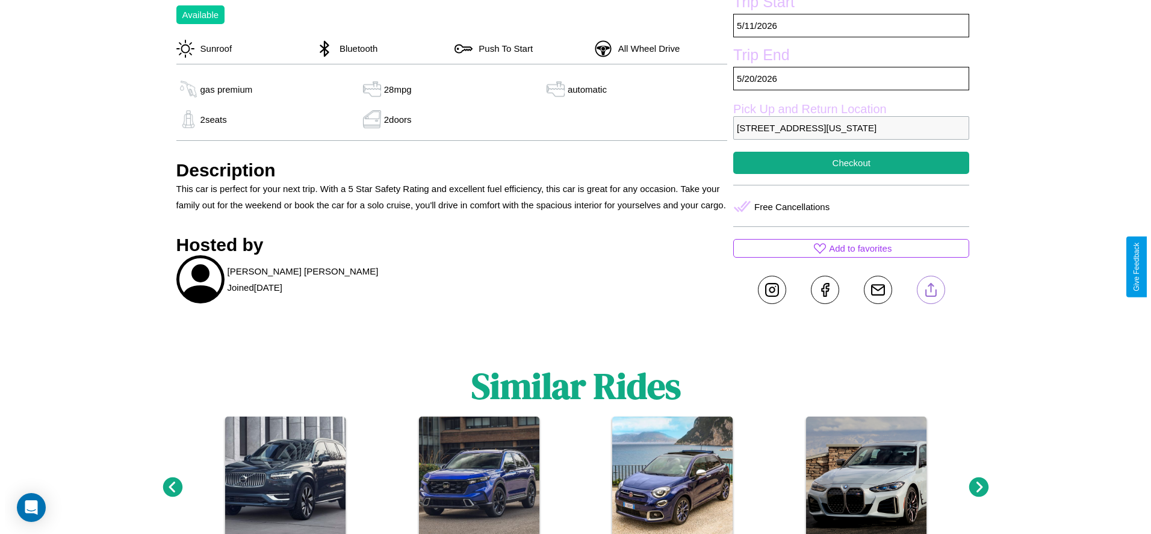
scroll to position [413, 0]
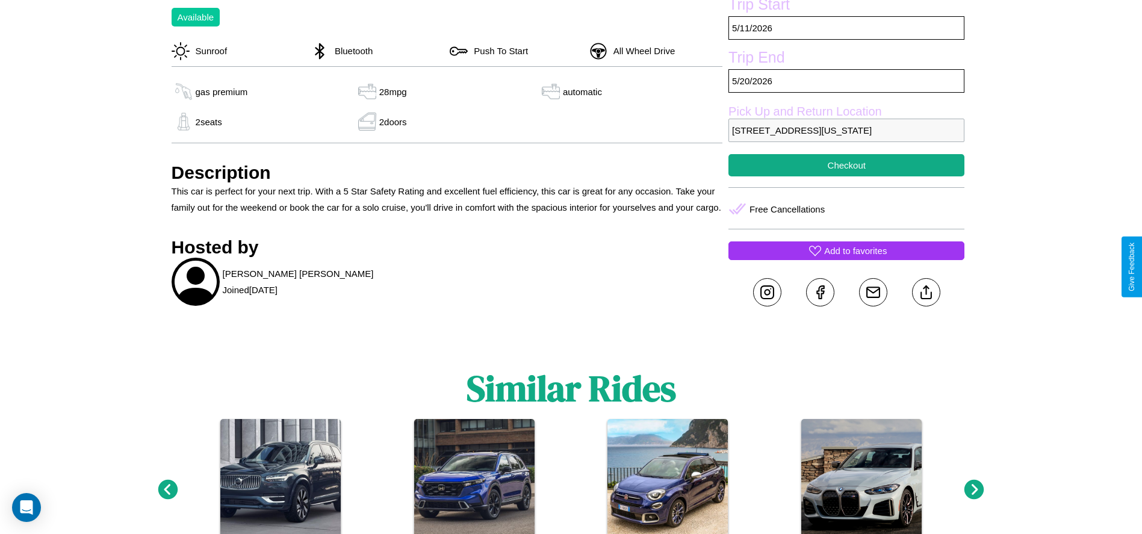
click at [846, 259] on p "Add to favorites" at bounding box center [855, 251] width 63 height 16
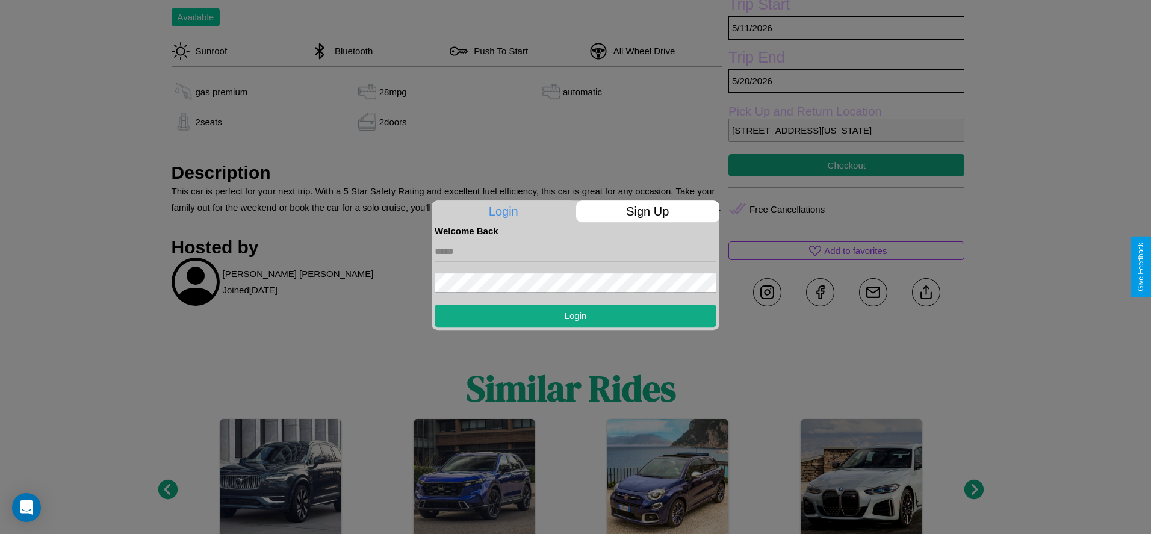
click at [575, 251] on input "text" at bounding box center [576, 251] width 282 height 19
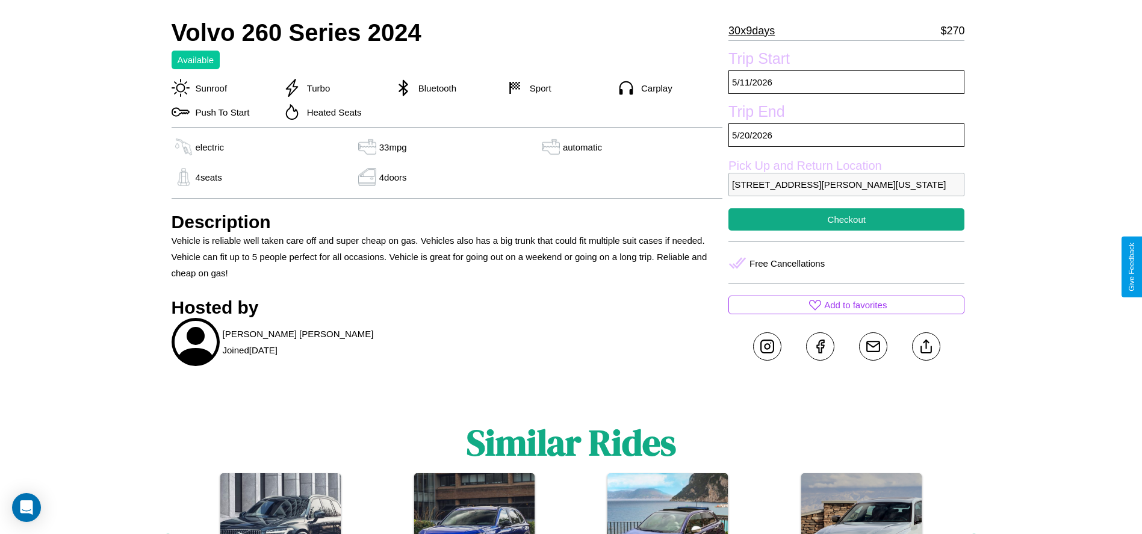
scroll to position [426, 0]
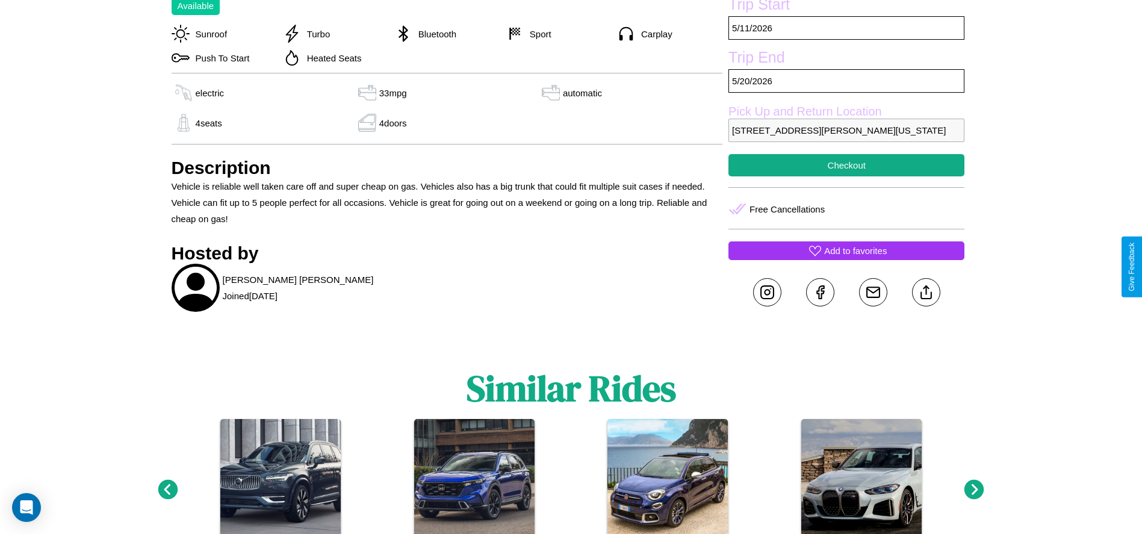
click at [846, 259] on p "Add to favorites" at bounding box center [855, 251] width 63 height 16
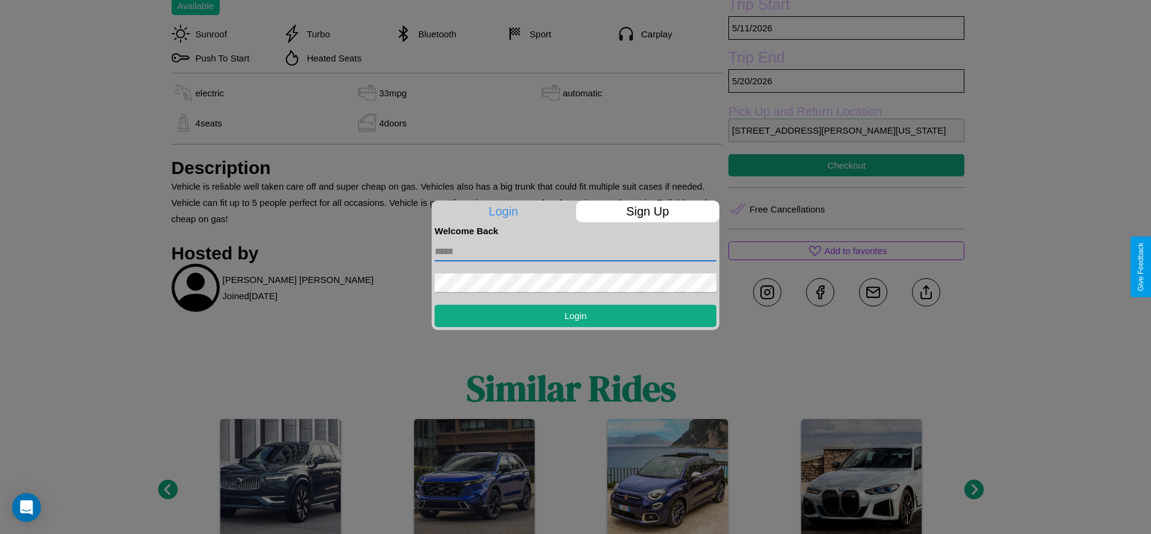
click at [575, 251] on input "text" at bounding box center [576, 251] width 282 height 19
type input "**********"
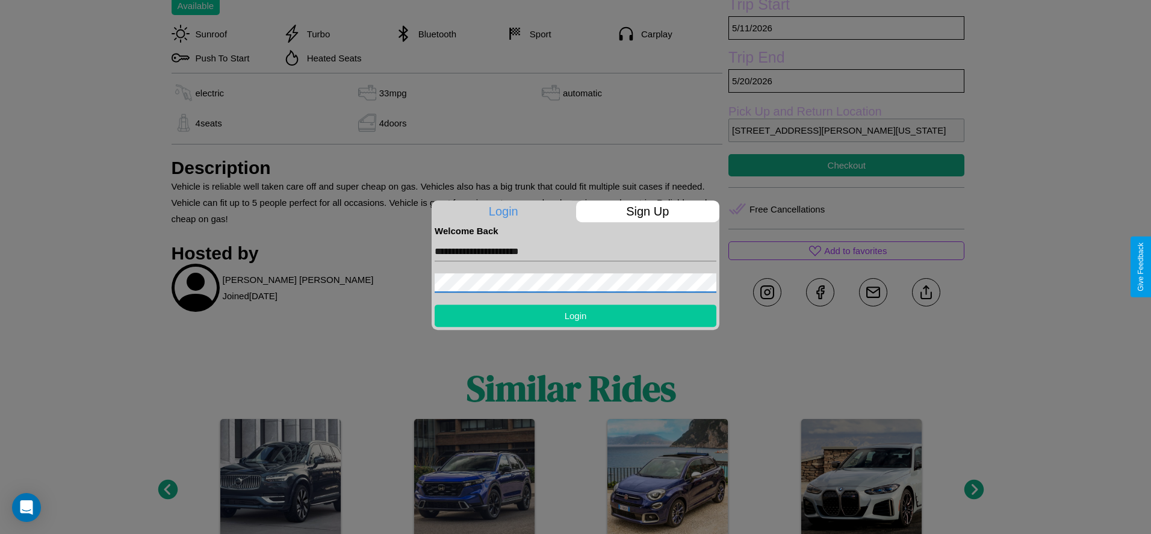
click at [575, 315] on button "Login" at bounding box center [576, 316] width 282 height 22
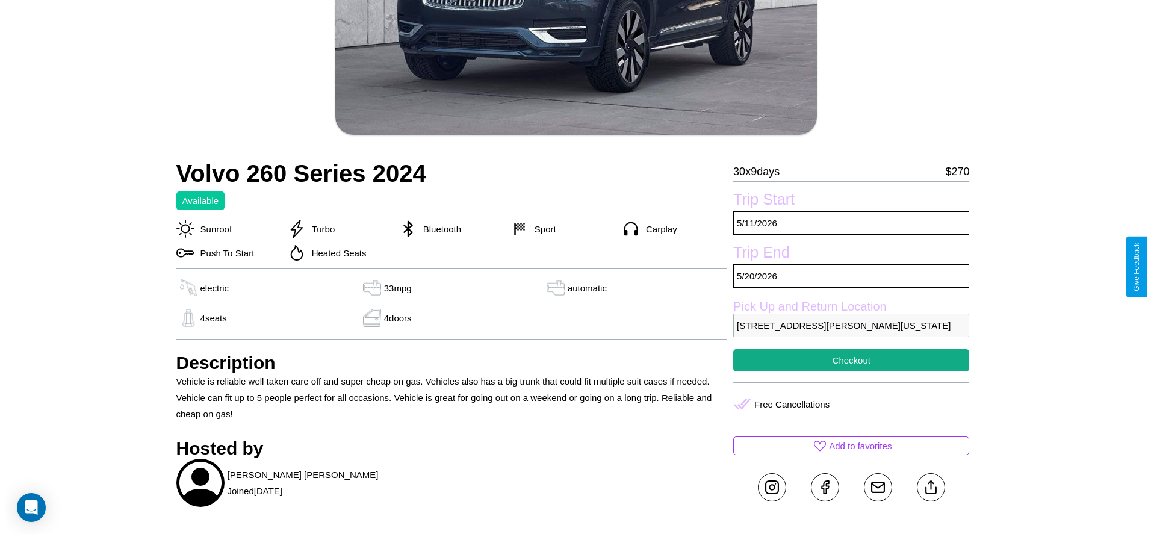
scroll to position [187, 0]
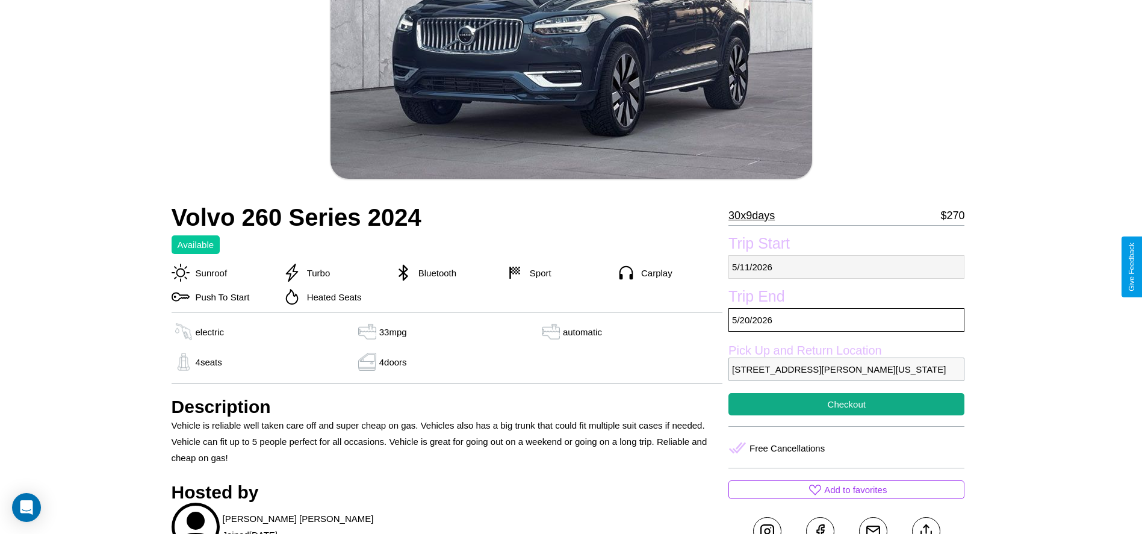
click at [846, 267] on p "[DATE]" at bounding box center [846, 266] width 236 height 23
select select "*"
select select "****"
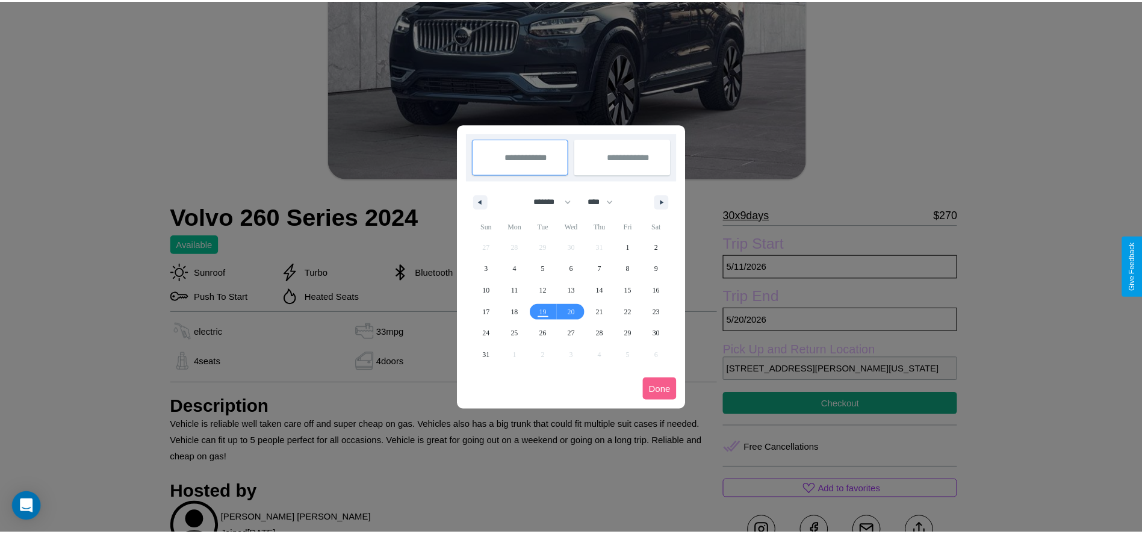
scroll to position [0, 0]
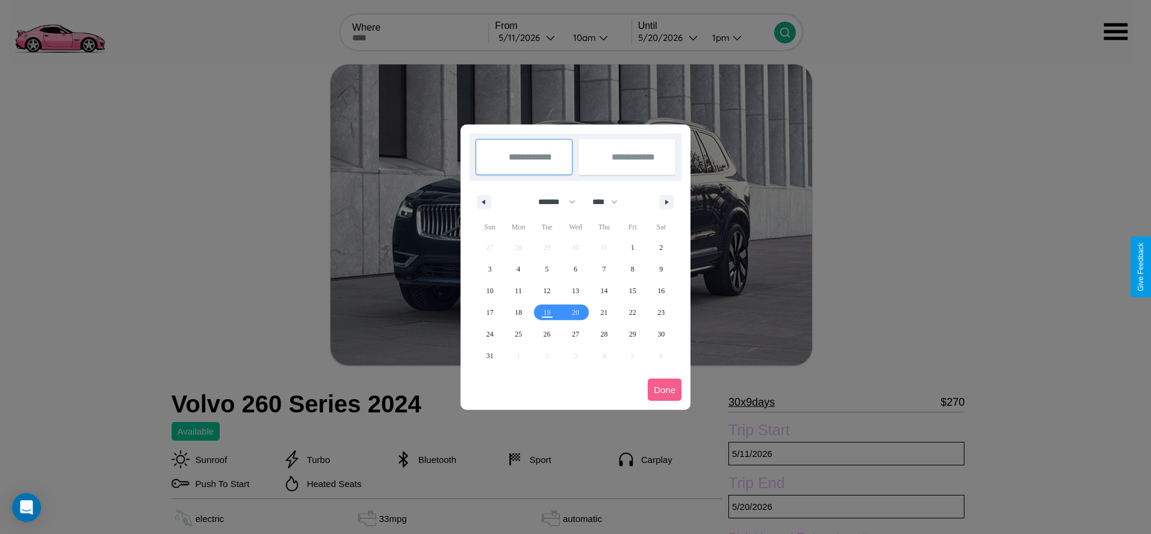
click at [528, 37] on div at bounding box center [575, 267] width 1151 height 534
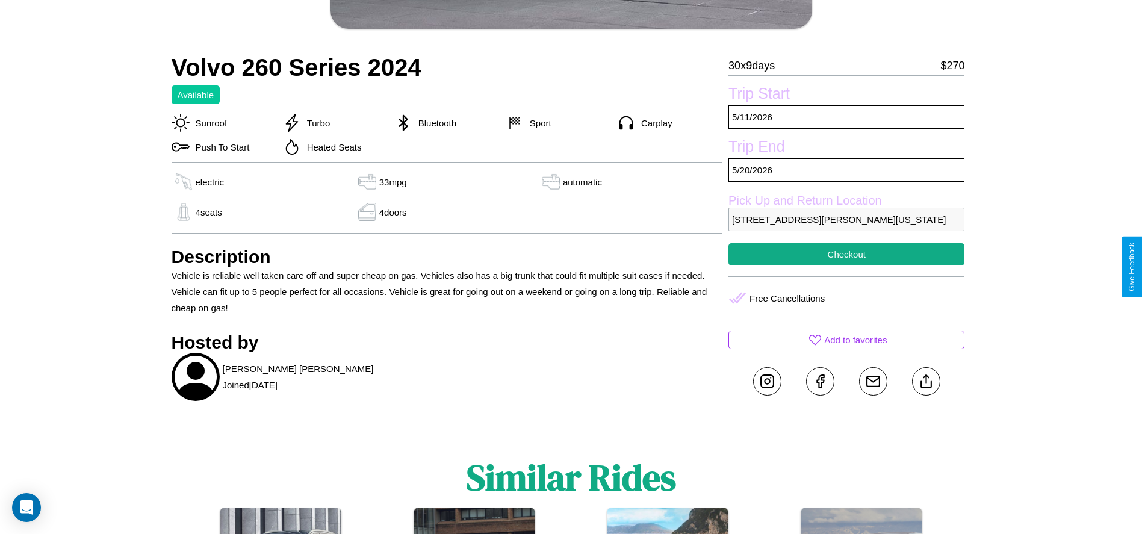
scroll to position [340, 0]
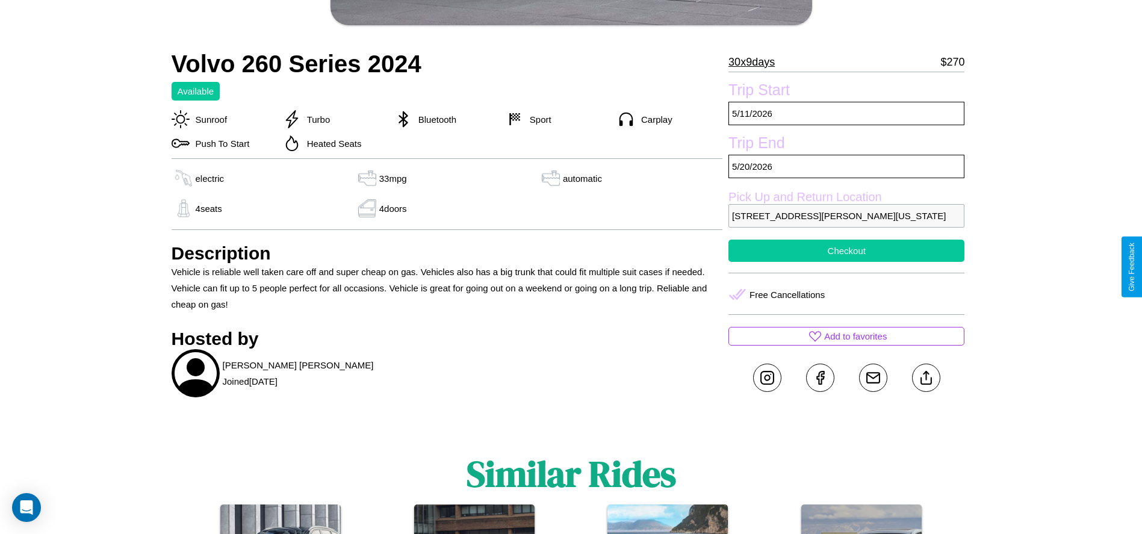
click at [846, 262] on button "Checkout" at bounding box center [846, 251] width 236 height 22
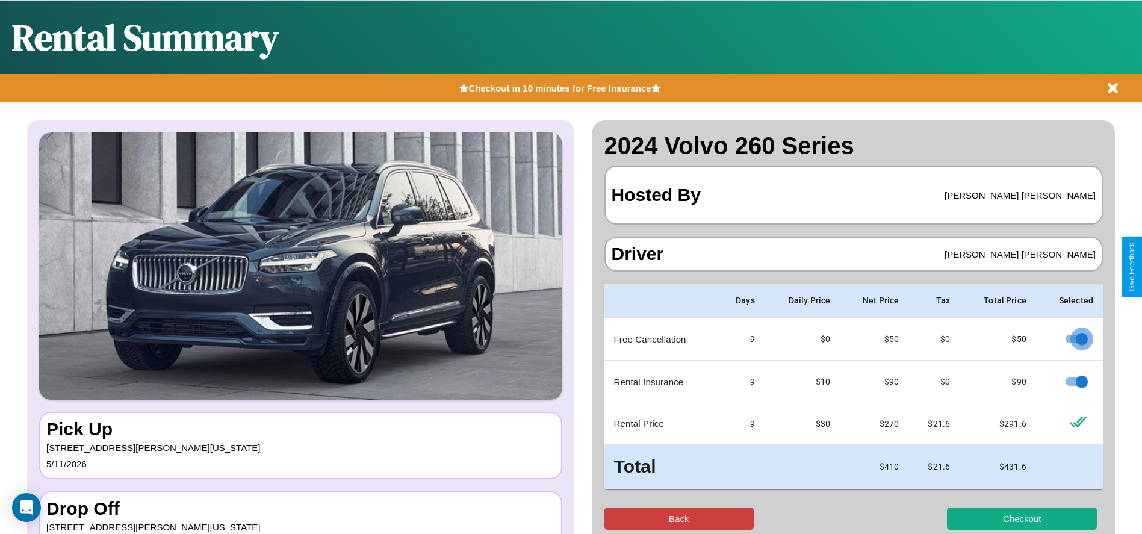
click at [678, 518] on button "Back" at bounding box center [679, 518] width 150 height 22
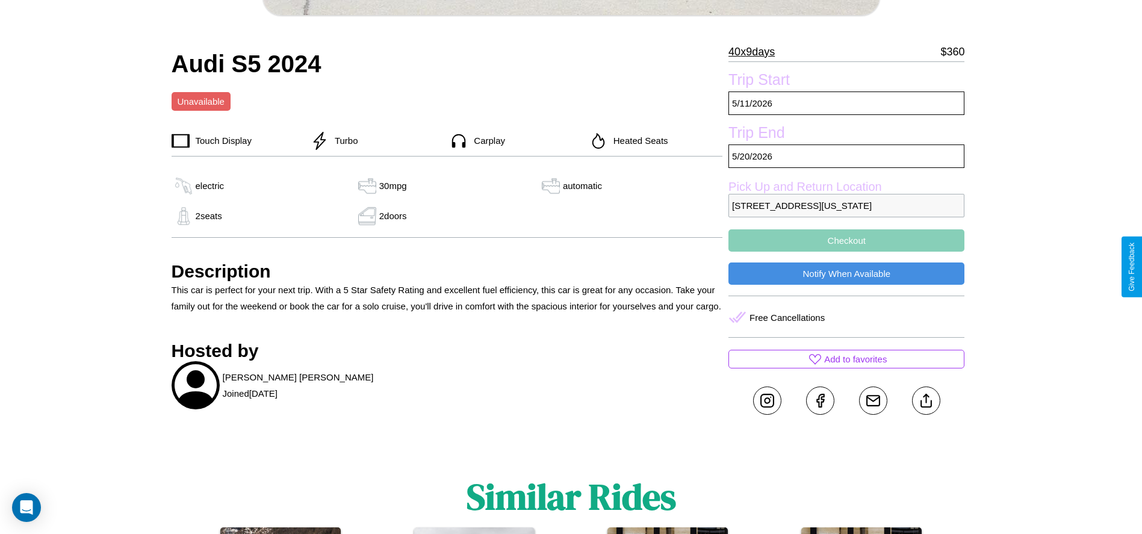
scroll to position [503, 0]
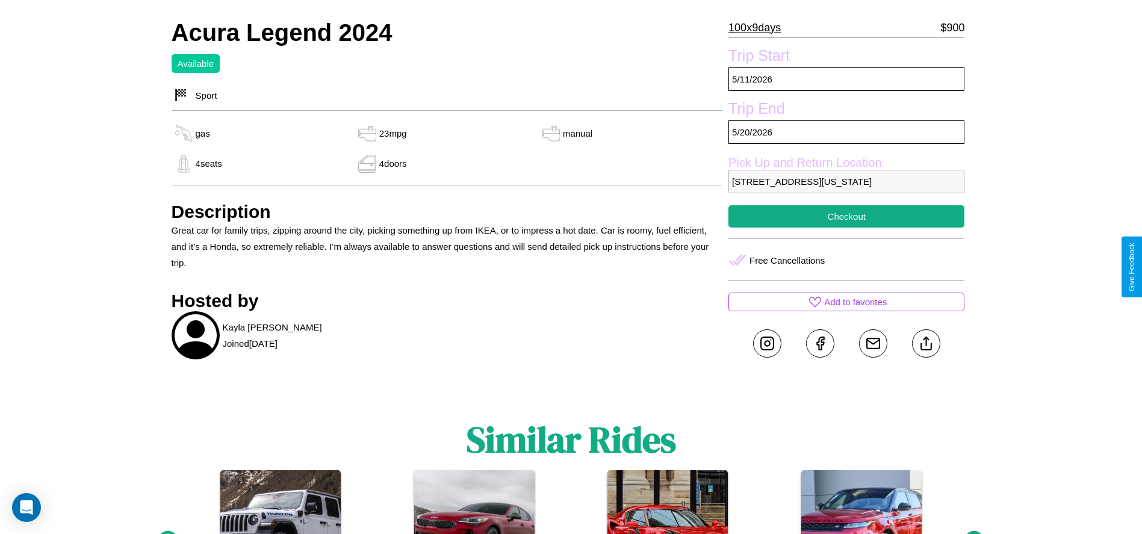
scroll to position [681, 0]
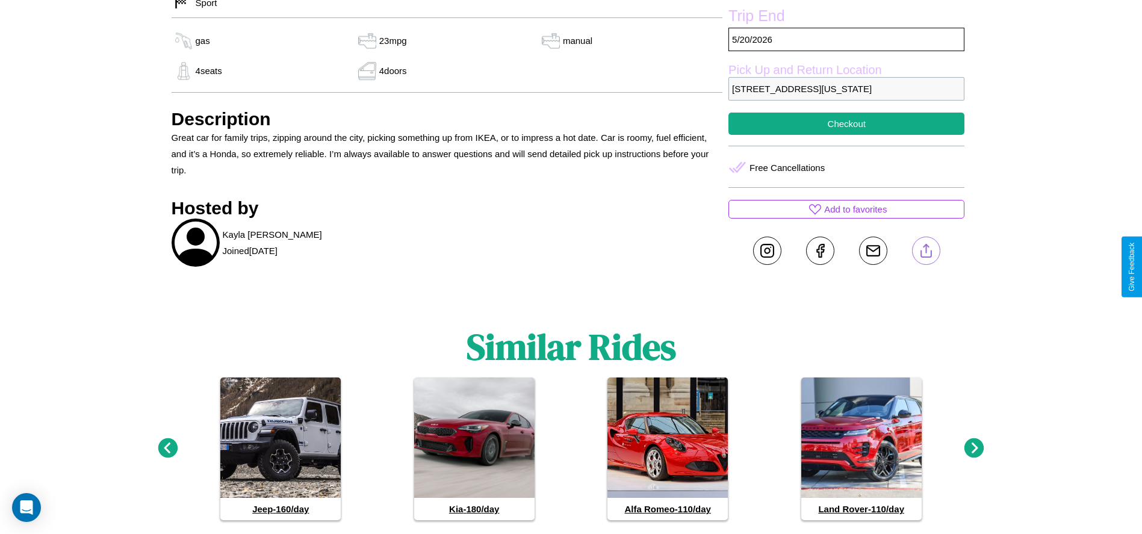
click at [926, 253] on line at bounding box center [926, 248] width 0 height 8
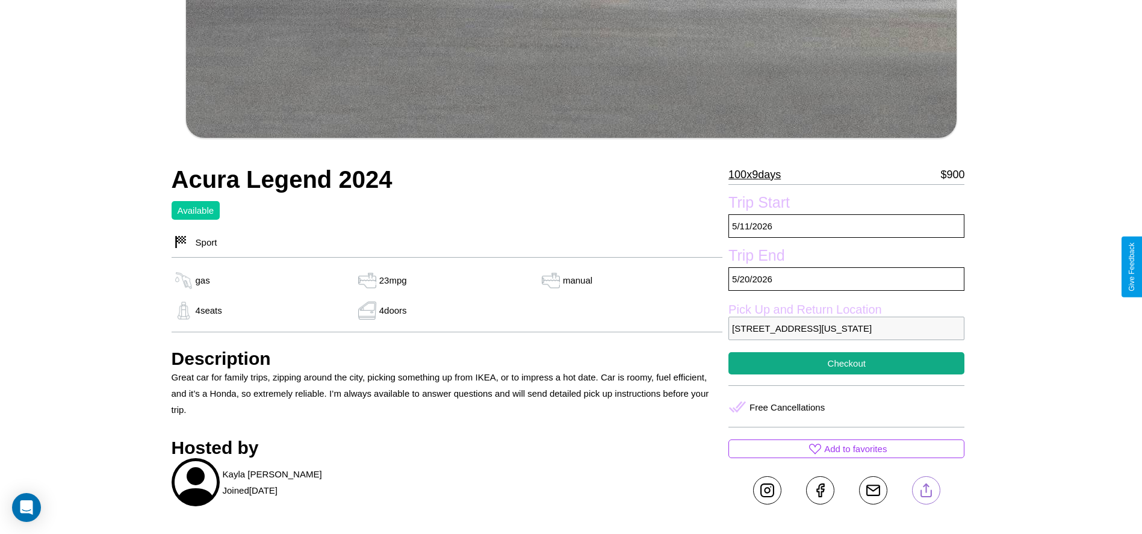
scroll to position [356, 0]
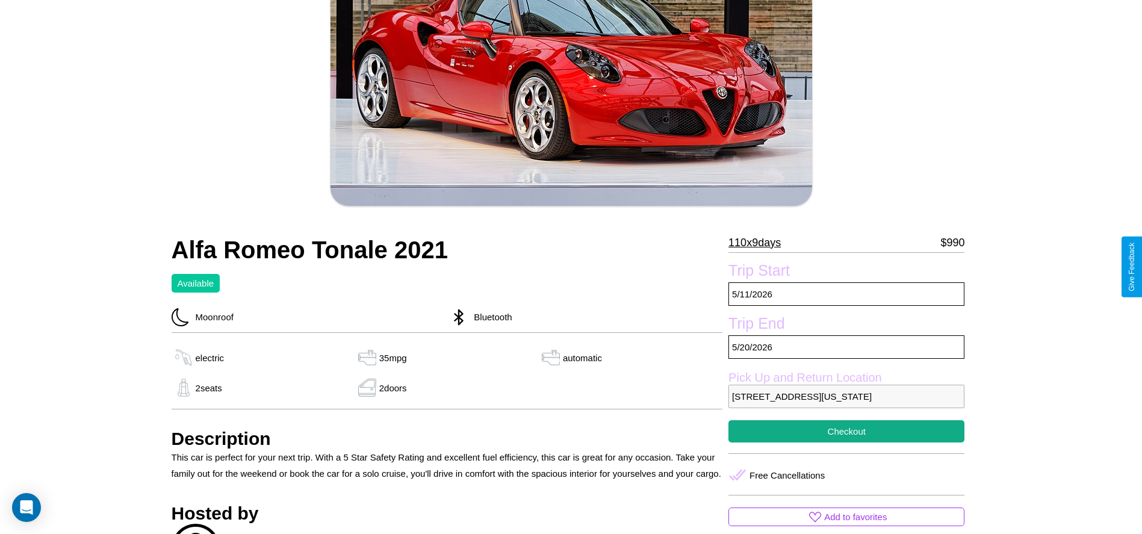
scroll to position [530, 0]
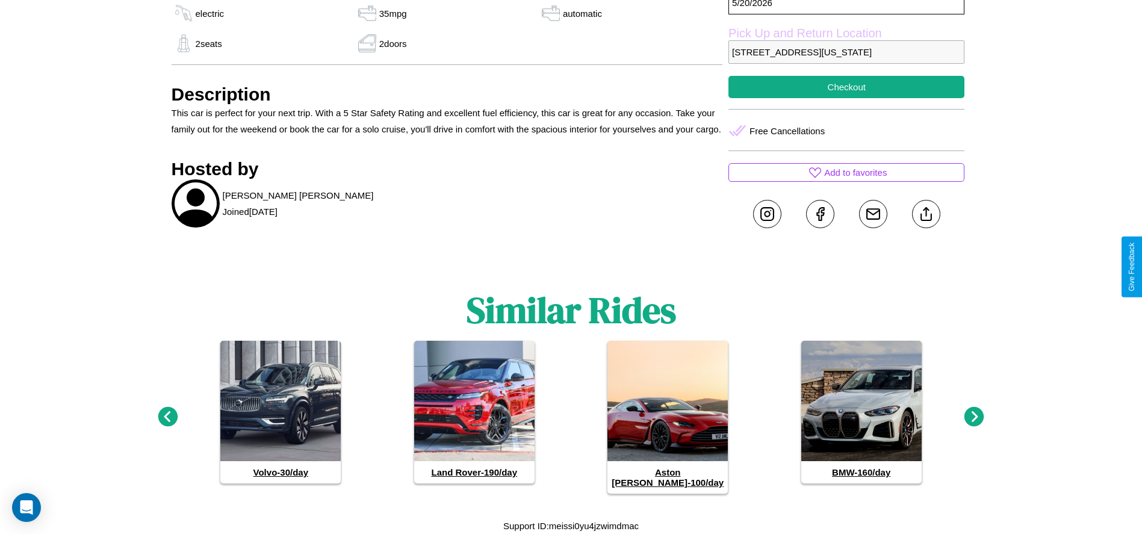
click at [974, 422] on icon at bounding box center [974, 417] width 20 height 20
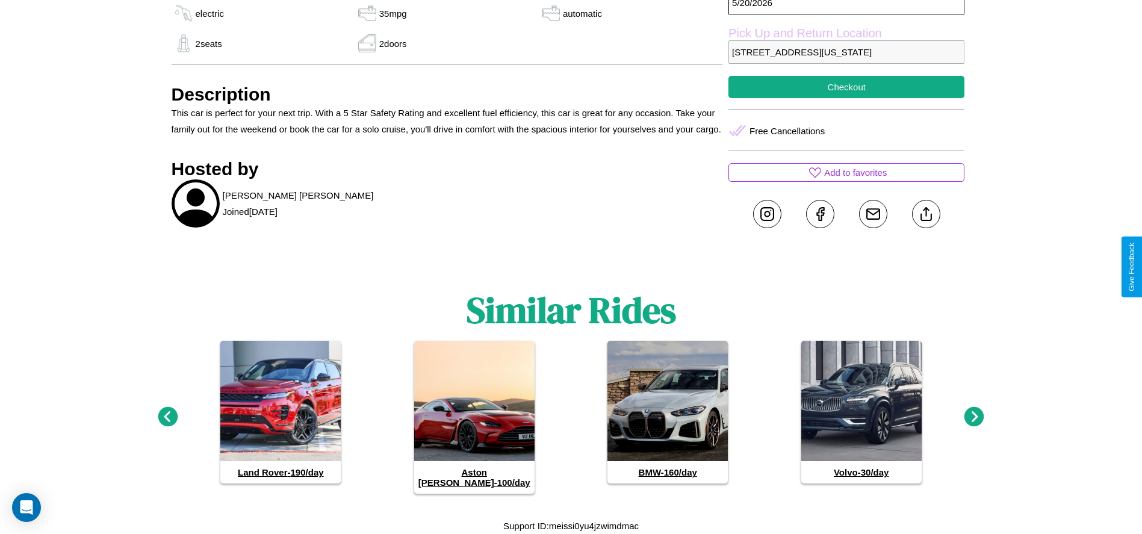
click at [974, 422] on icon at bounding box center [974, 417] width 20 height 20
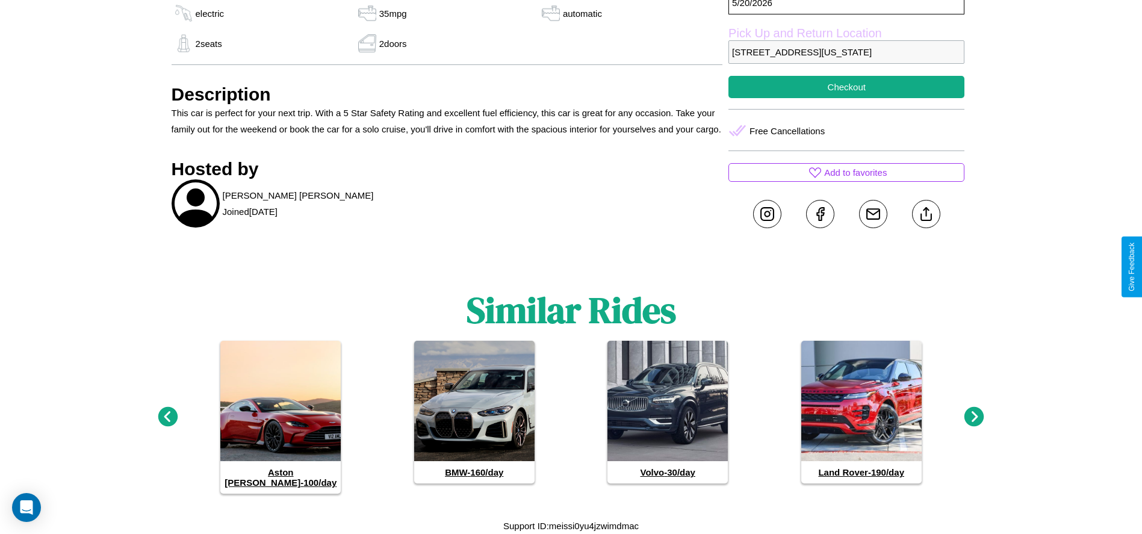
click at [974, 422] on icon at bounding box center [974, 417] width 20 height 20
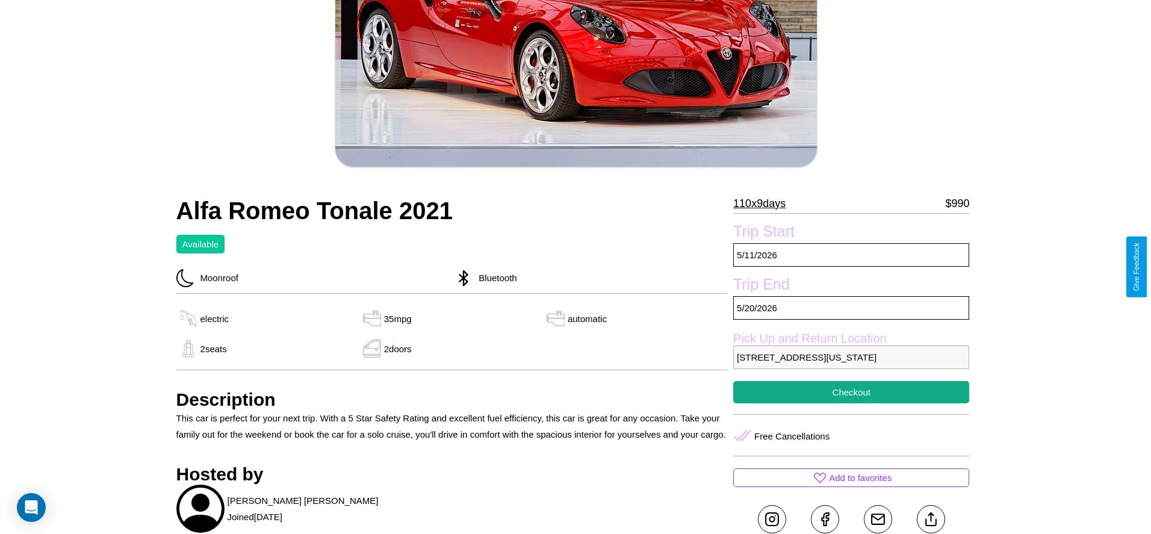
scroll to position [206, 0]
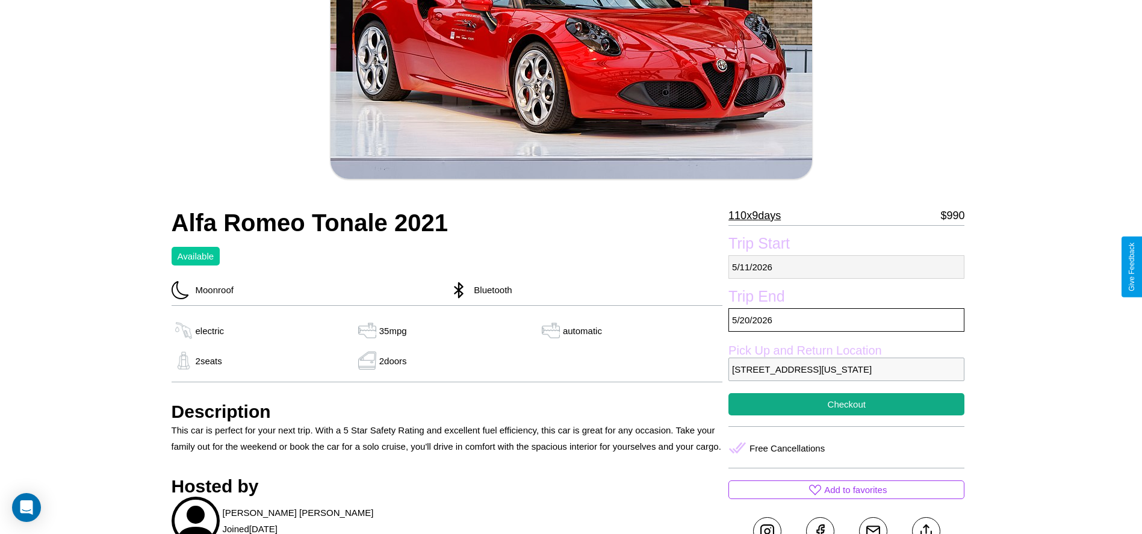
click at [846, 267] on p "[DATE]" at bounding box center [846, 266] width 236 height 23
select select "*"
select select "****"
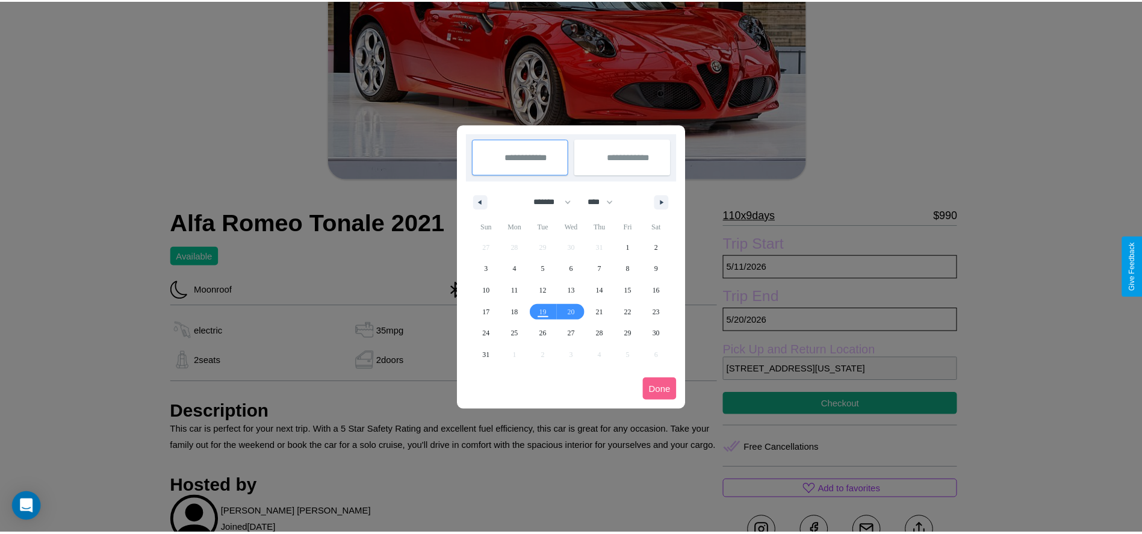
scroll to position [0, 0]
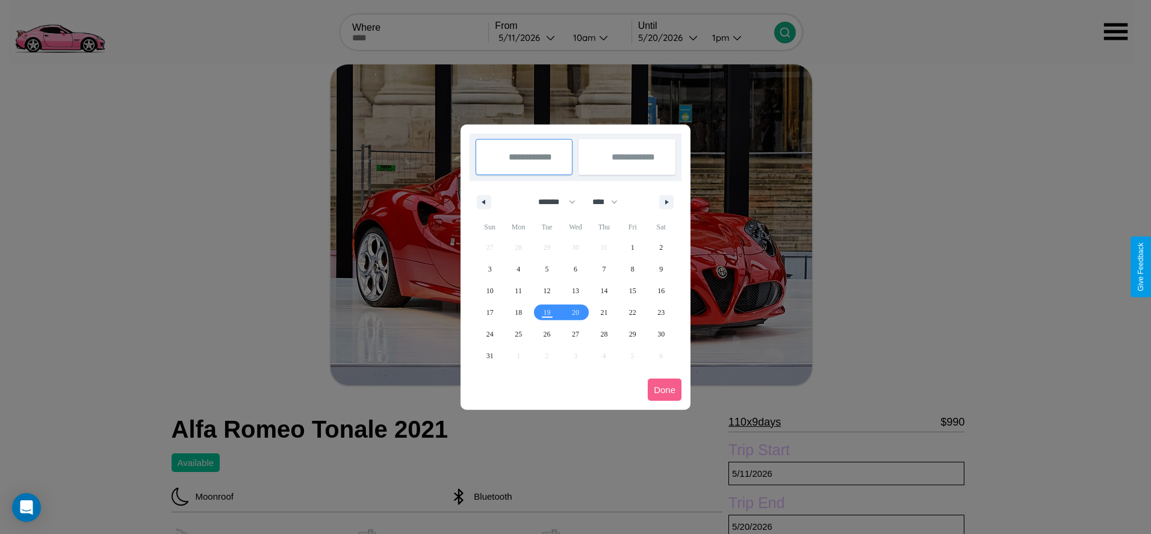
click at [528, 37] on div at bounding box center [575, 267] width 1151 height 534
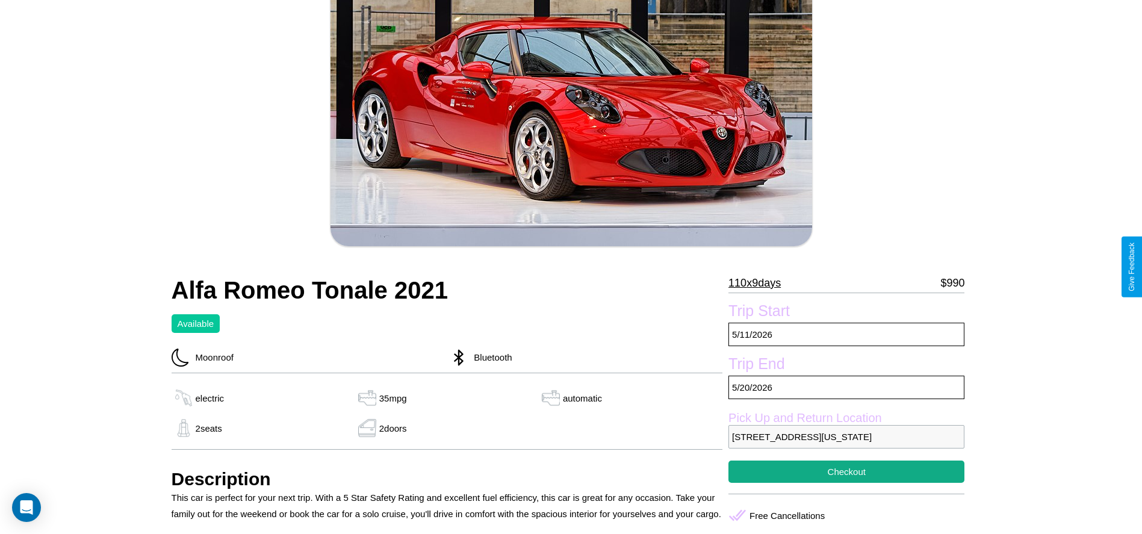
scroll to position [165, 0]
